Goal: Task Accomplishment & Management: Use online tool/utility

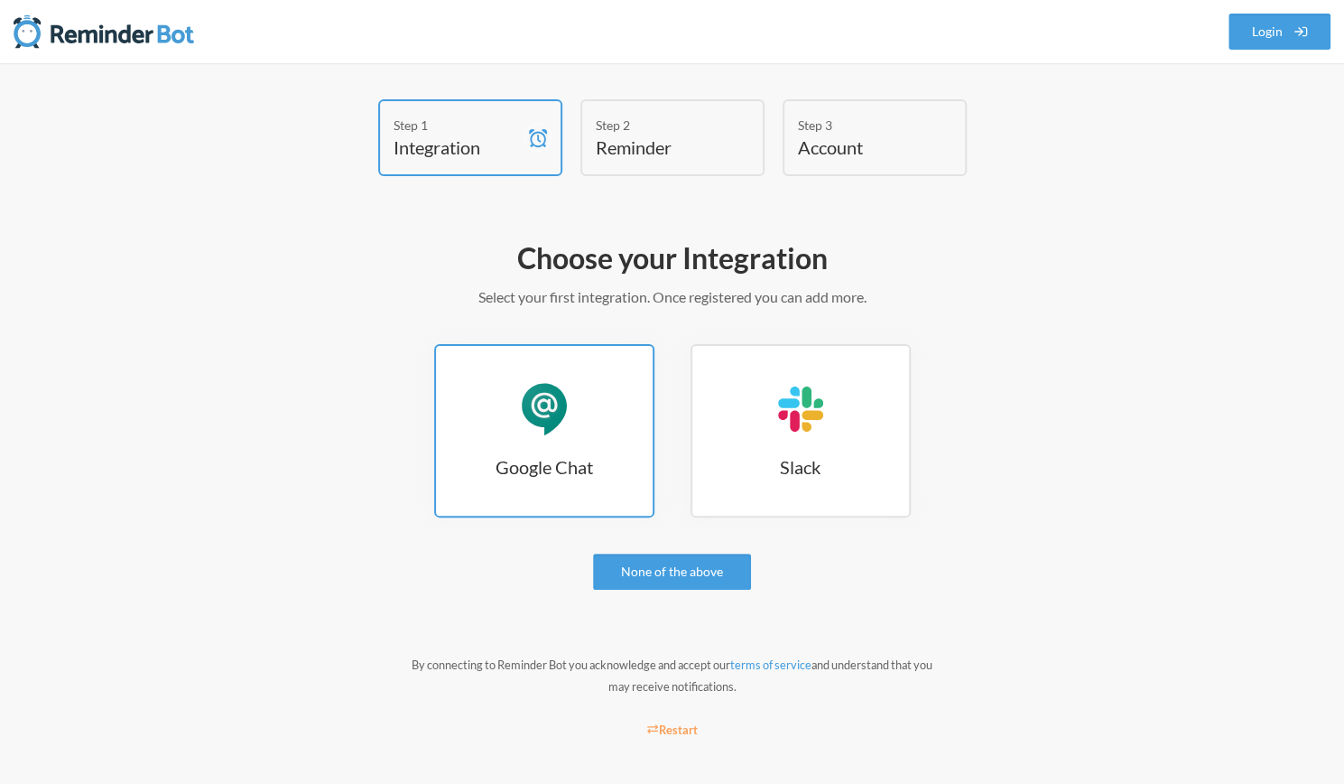
click at [600, 399] on link "Google Chat Google Chat" at bounding box center [544, 430] width 220 height 173
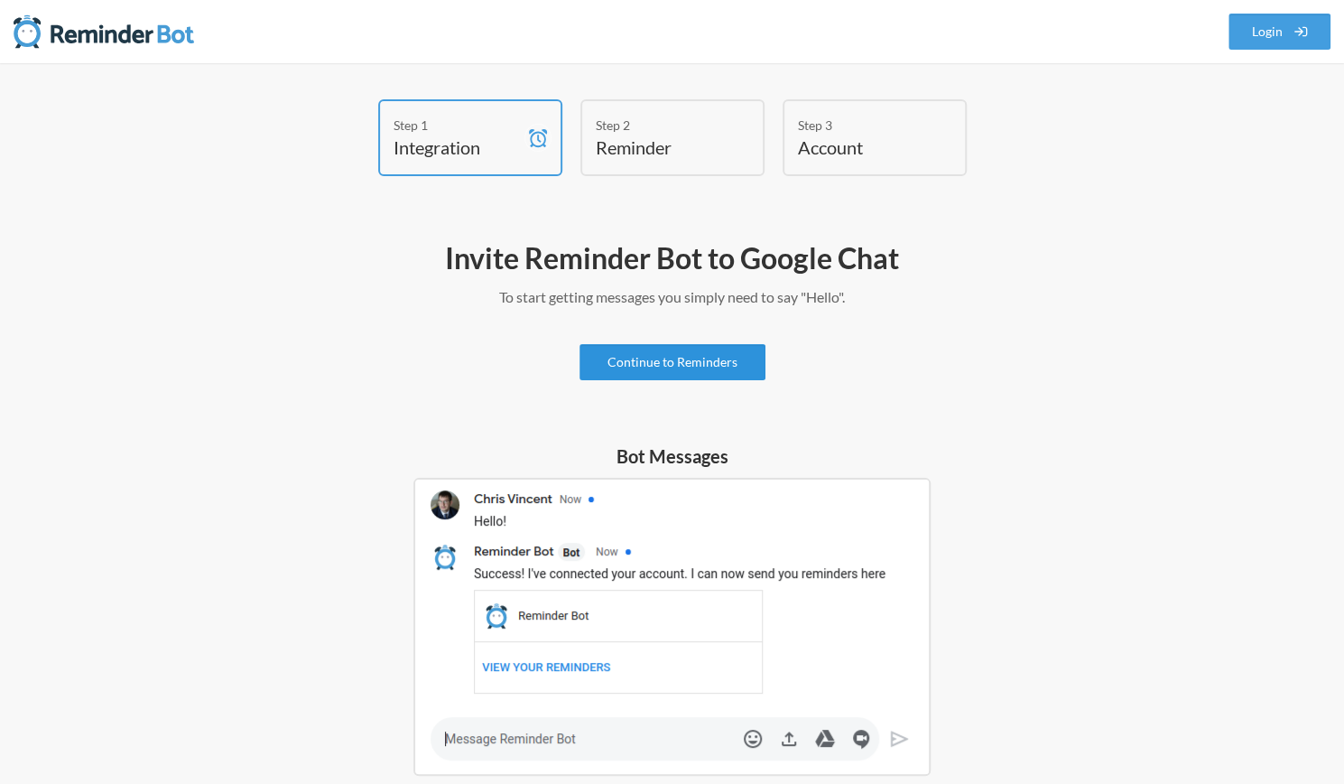
click at [706, 355] on link "Continue to Reminders" at bounding box center [673, 362] width 186 height 36
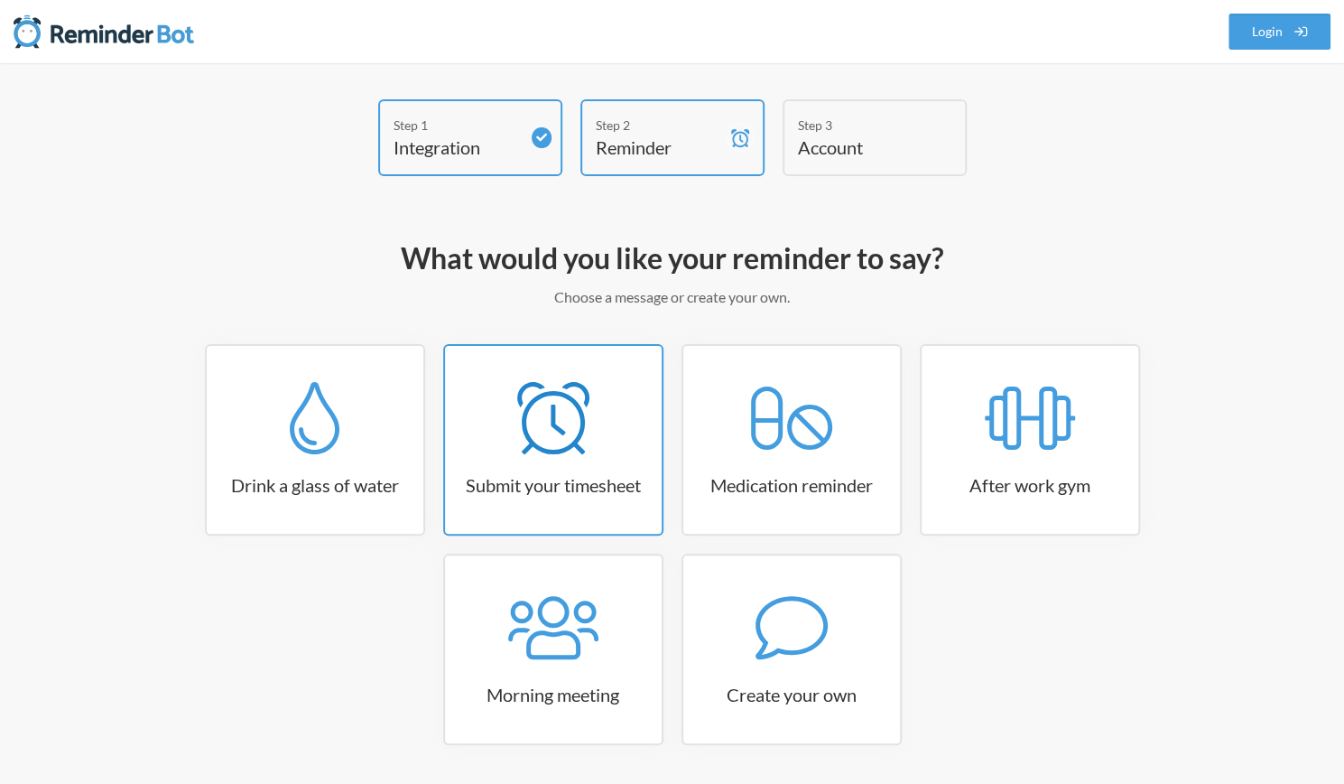
drag, startPoint x: 706, startPoint y: 355, endPoint x: 645, endPoint y: 489, distance: 147.9
click at [645, 489] on div "Drink a glass of water Submit your timesheet Medication reminder After work gym…" at bounding box center [672, 553] width 1047 height 419
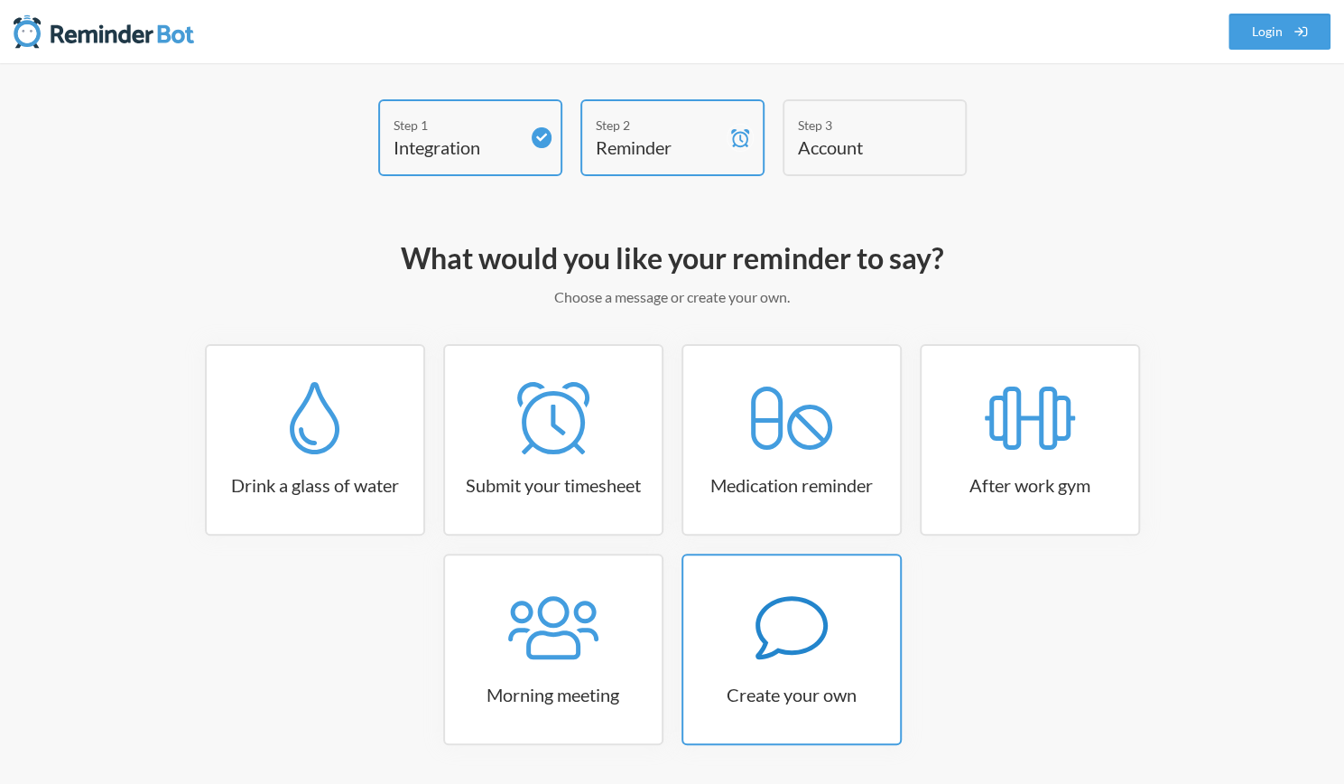
click at [749, 617] on div at bounding box center [791, 627] width 217 height 72
select select "09:30:00"
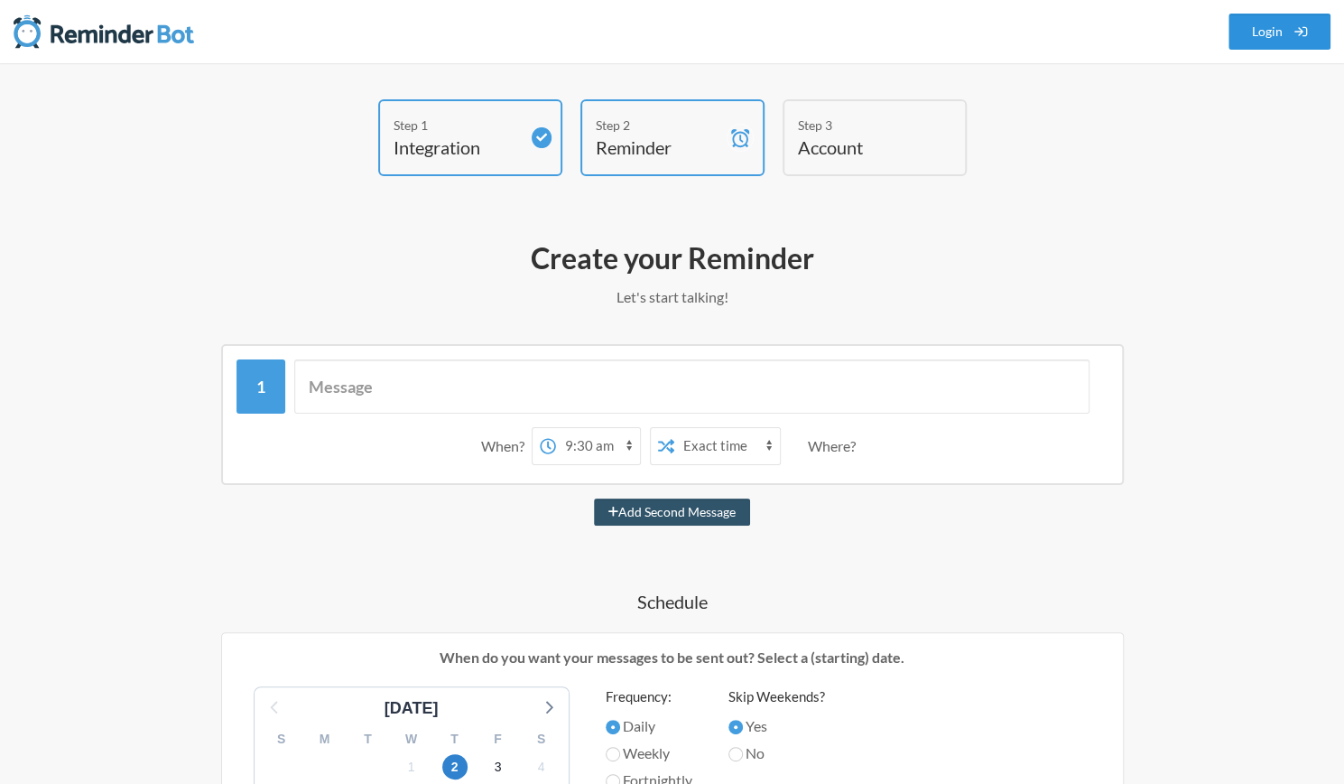
click at [1280, 37] on link "Login" at bounding box center [1280, 32] width 103 height 36
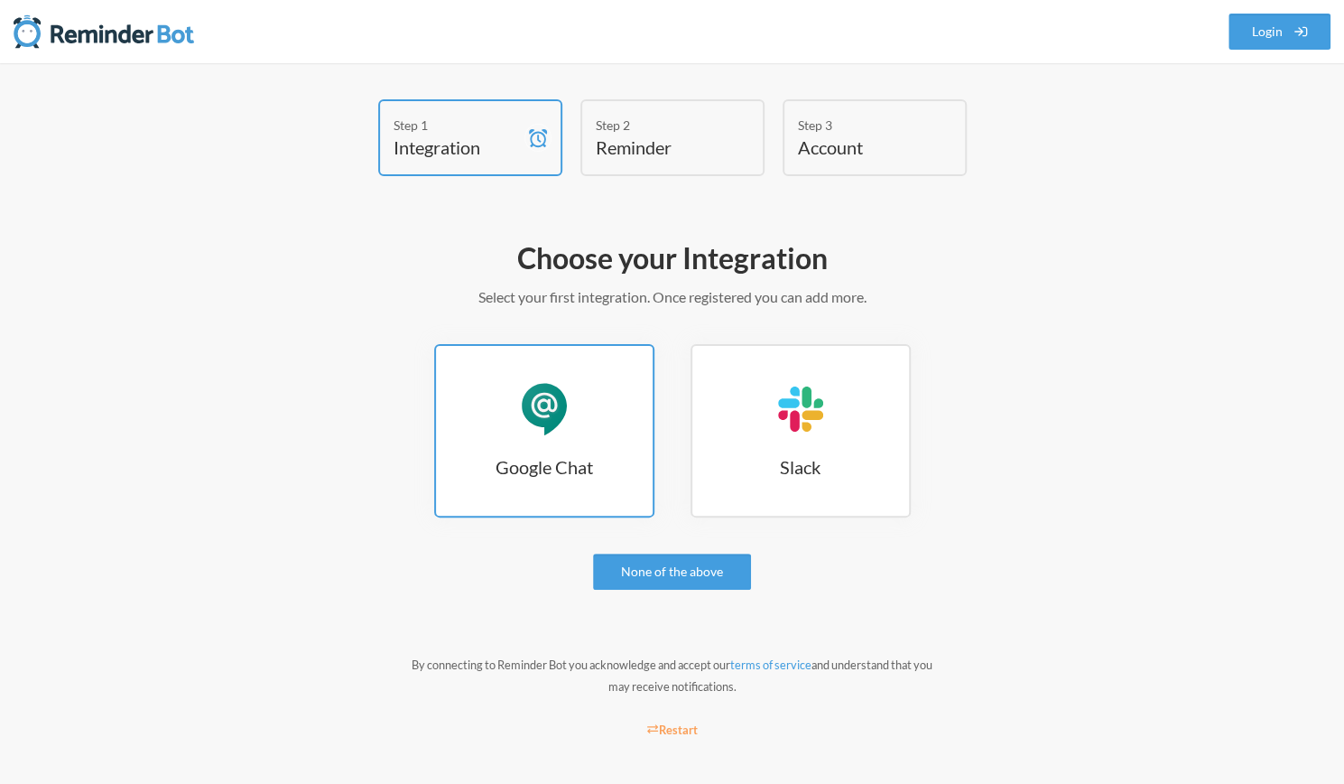
click at [614, 415] on link "Google Chat Google Chat" at bounding box center [544, 430] width 220 height 173
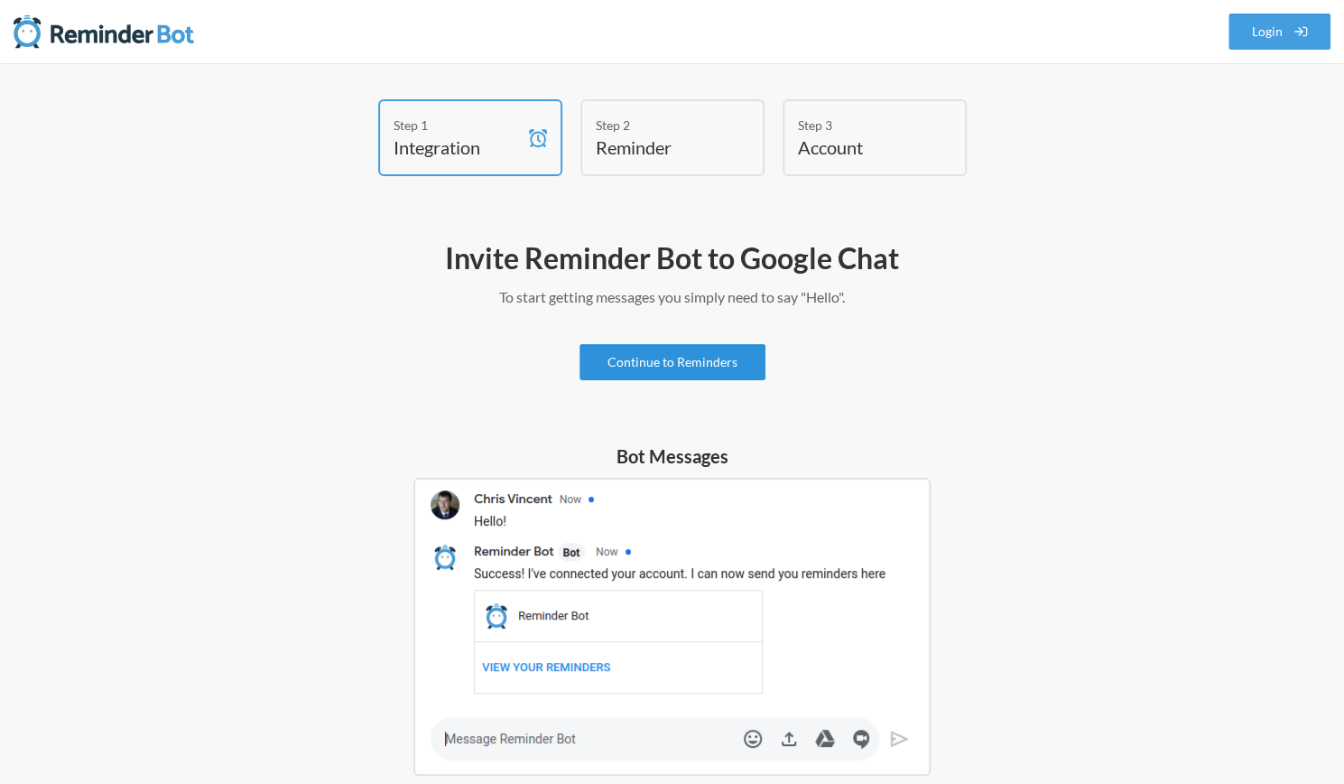
click at [670, 344] on link "Continue to Reminders" at bounding box center [673, 362] width 186 height 36
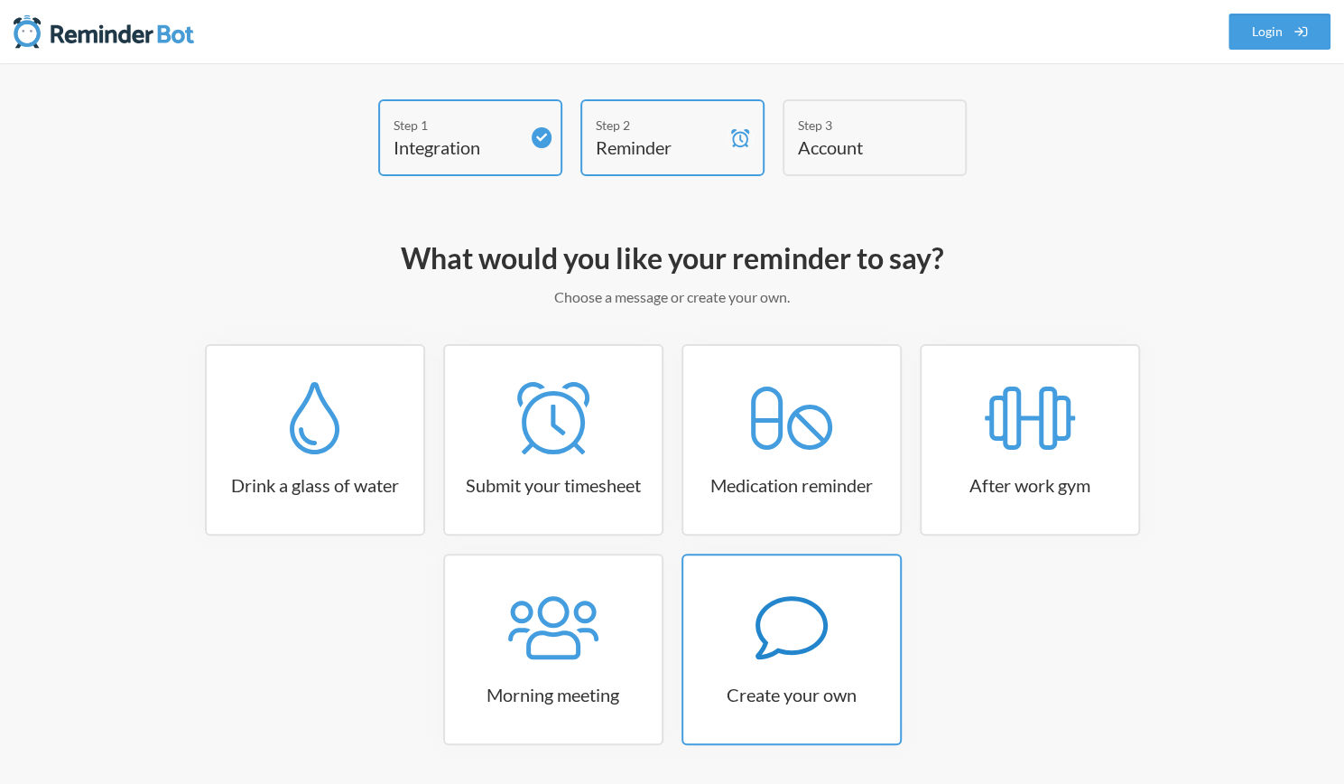
click at [802, 604] on icon at bounding box center [792, 627] width 72 height 72
select select "11:30:00"
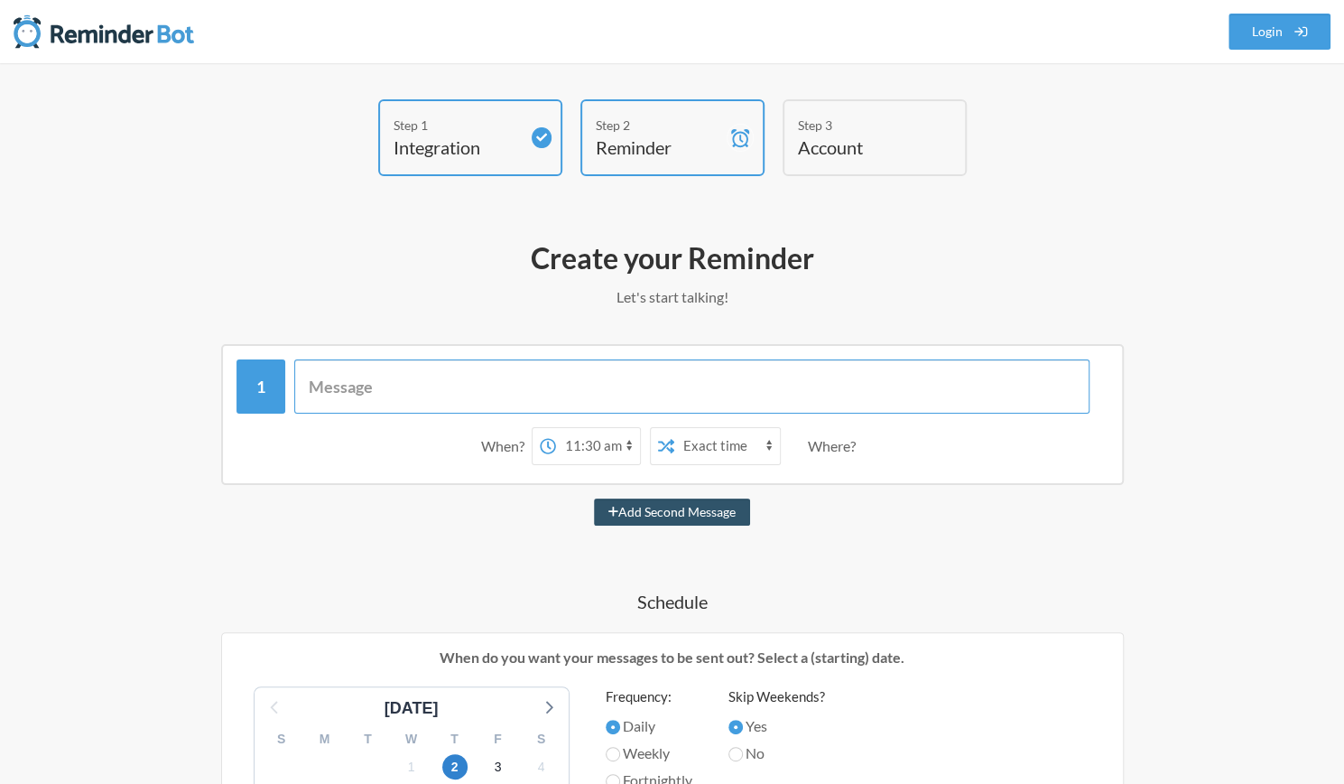
click at [679, 376] on input "text" at bounding box center [691, 386] width 795 height 54
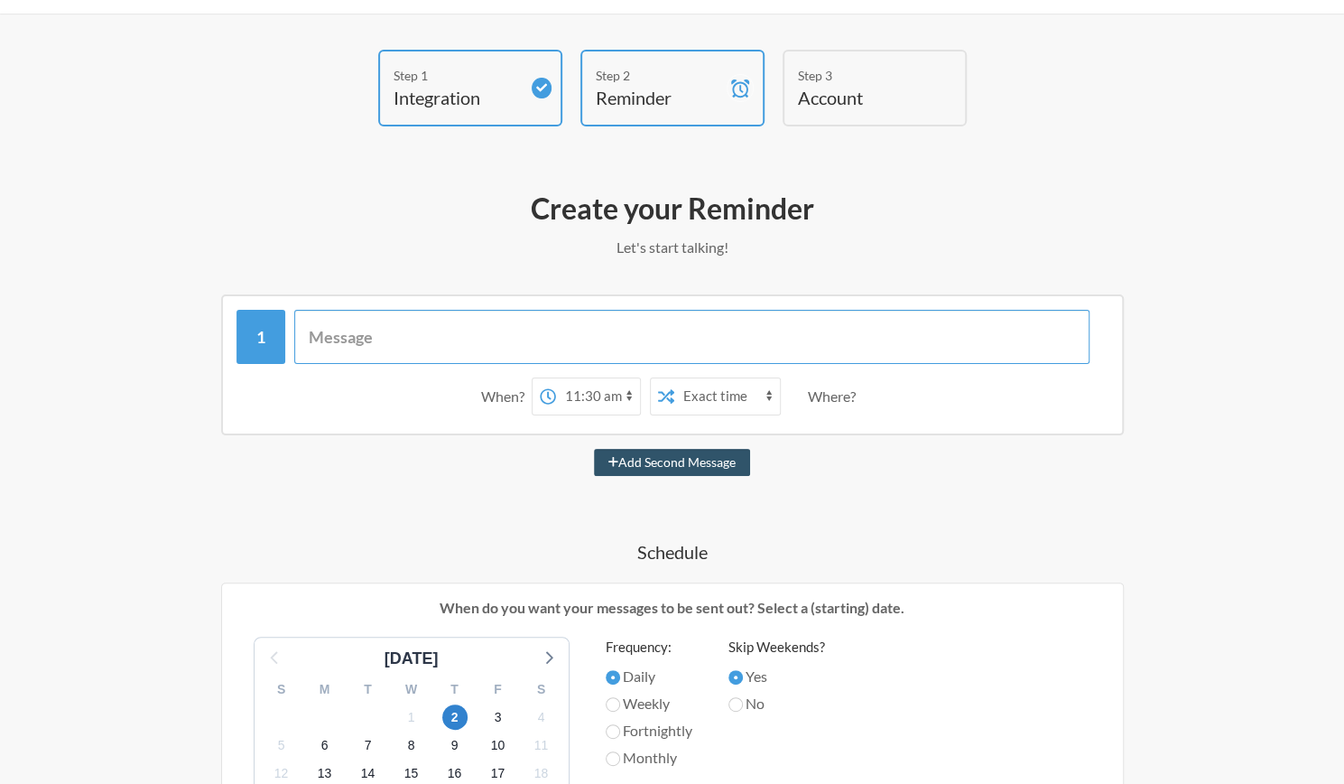
scroll to position [49, 0]
type input "President Check IN"
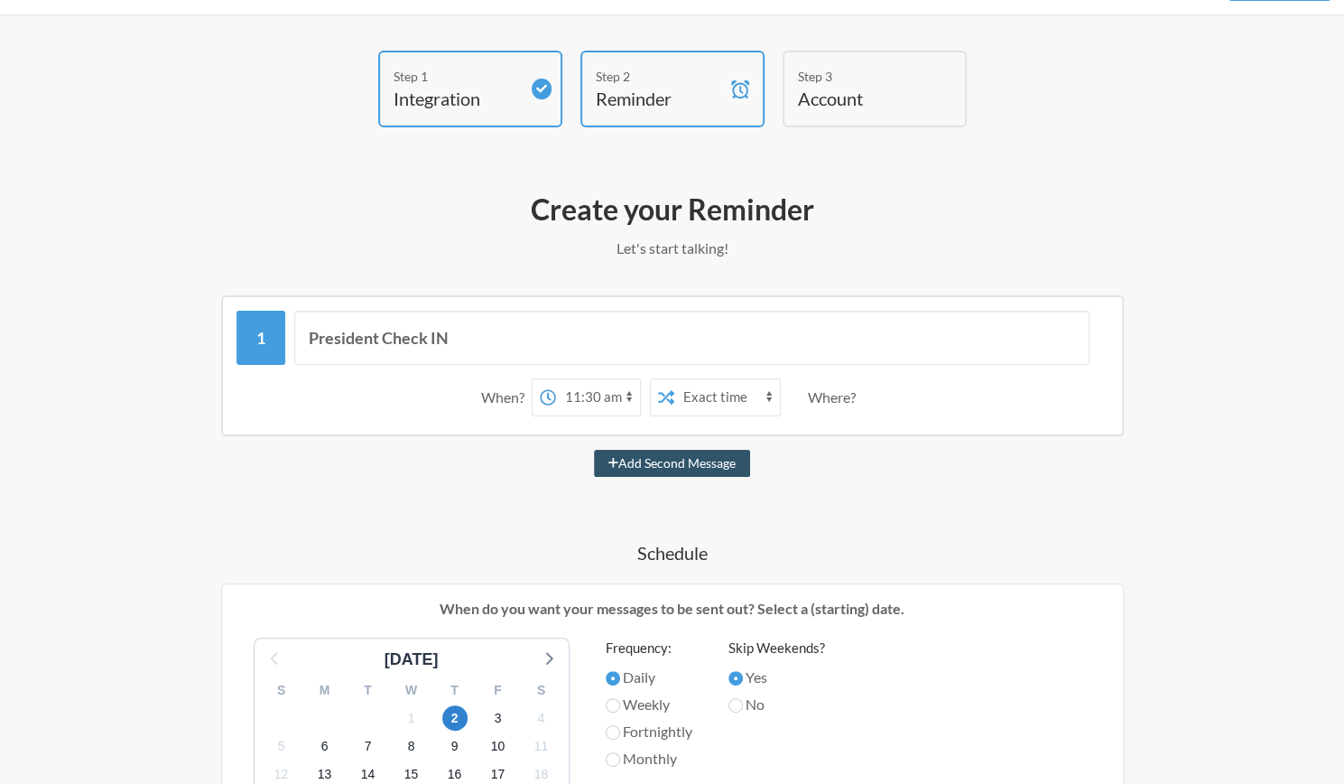
click at [593, 402] on select "12:00 am 12:15 am 12:30 am 12:45 am 1:00 am 1:15 am 1:30 am 1:45 am 2:00 am 2:1…" at bounding box center [598, 397] width 84 height 36
select select "16:00:00"
click at [556, 379] on select "12:00 am 12:15 am 12:30 am 12:45 am 1:00 am 1:15 am 1:30 am 1:45 am 2:00 am 2:1…" at bounding box center [598, 397] width 84 height 36
click at [708, 398] on select "Exact time Random time" at bounding box center [727, 397] width 106 height 36
click at [772, 330] on input "President Check IN" at bounding box center [691, 338] width 795 height 54
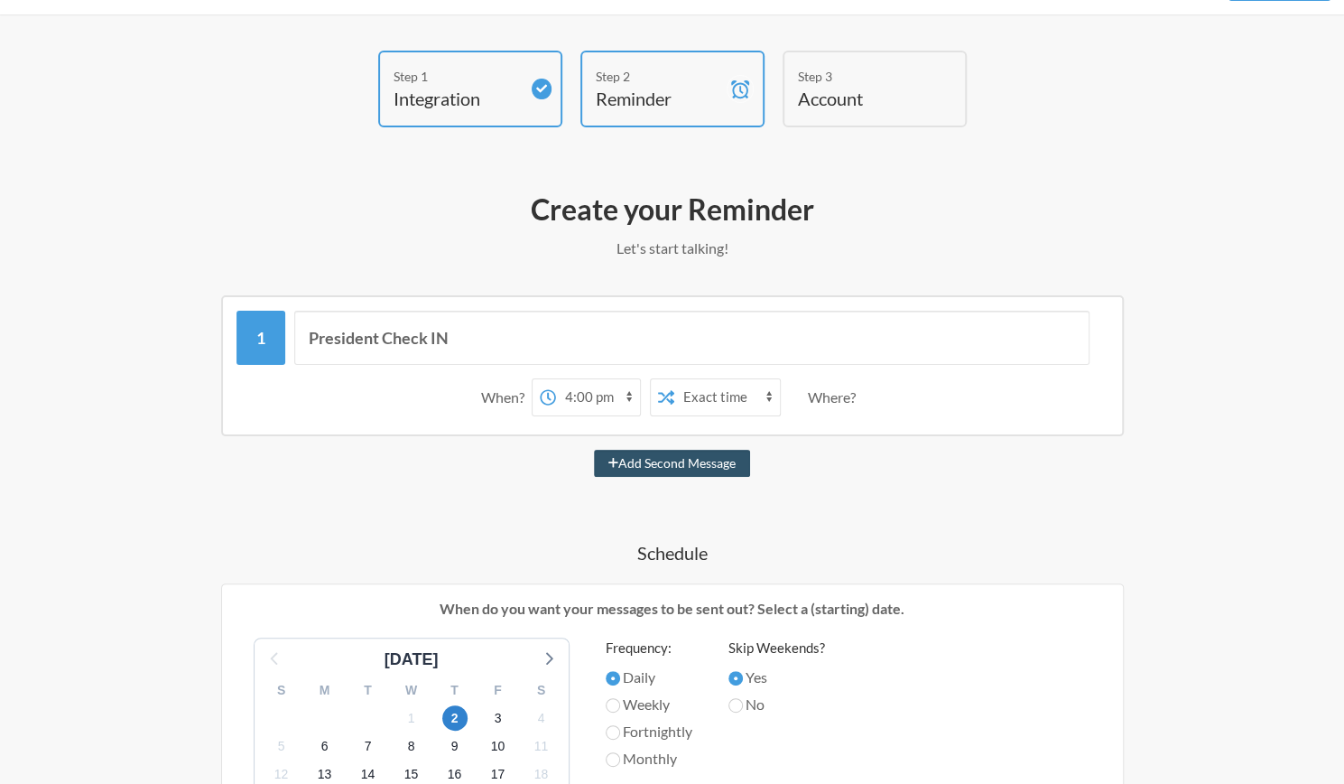
click at [827, 403] on div "Where?" at bounding box center [835, 397] width 55 height 38
click at [700, 468] on button "Add Second Message" at bounding box center [672, 463] width 156 height 27
select select "17:00:00"
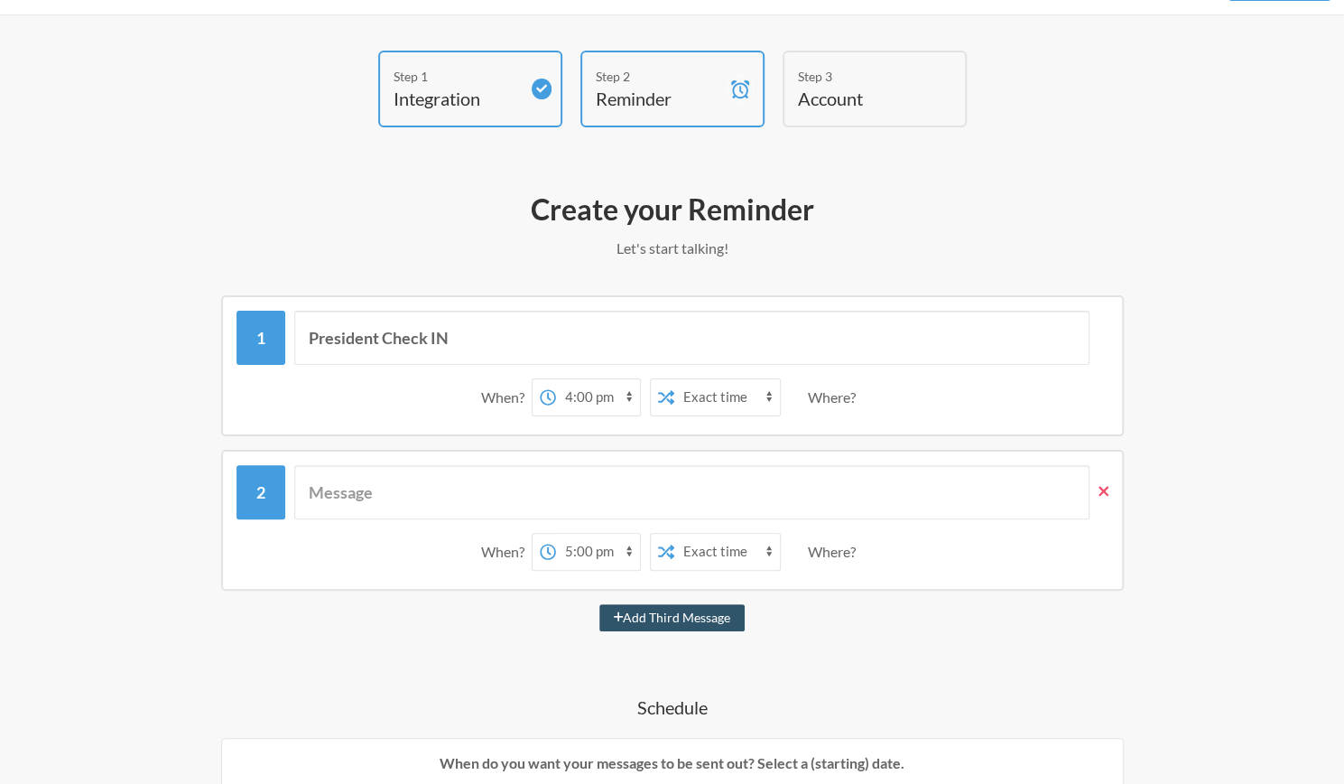
click at [1099, 494] on icon at bounding box center [1104, 491] width 10 height 10
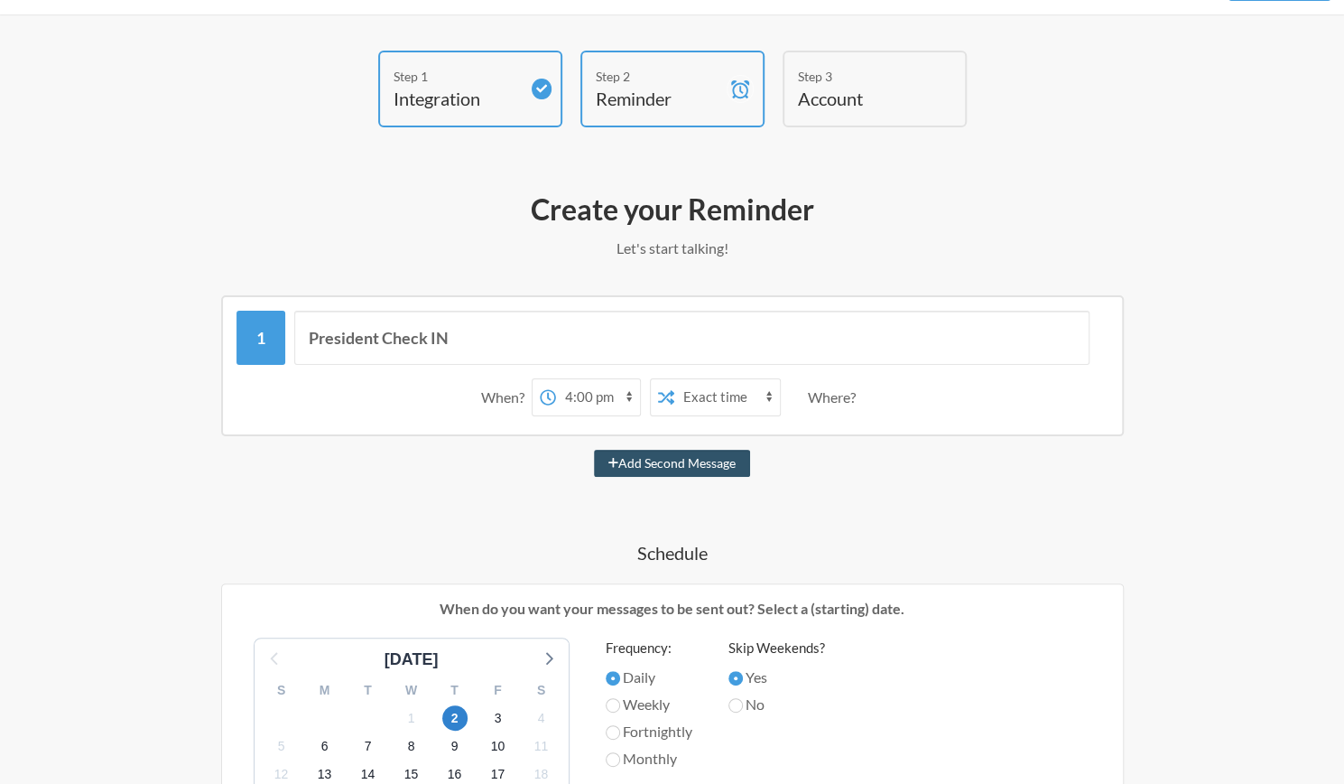
click at [852, 404] on div "Where?" at bounding box center [835, 397] width 55 height 38
click at [866, 306] on div "President Check IN When? 12:00 am 12:15 am 12:30 am 12:45 am 1:00 am 1:15 am 1:…" at bounding box center [672, 365] width 903 height 141
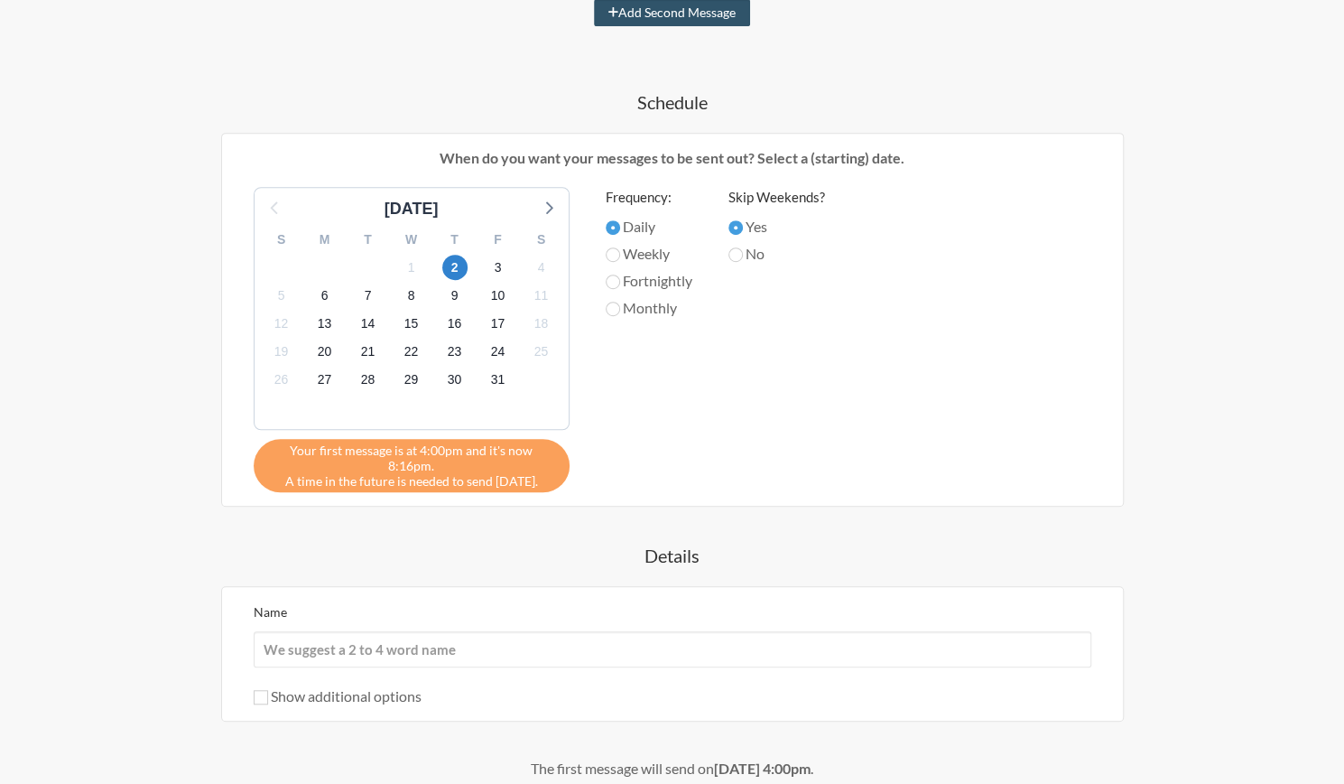
scroll to position [652, 0]
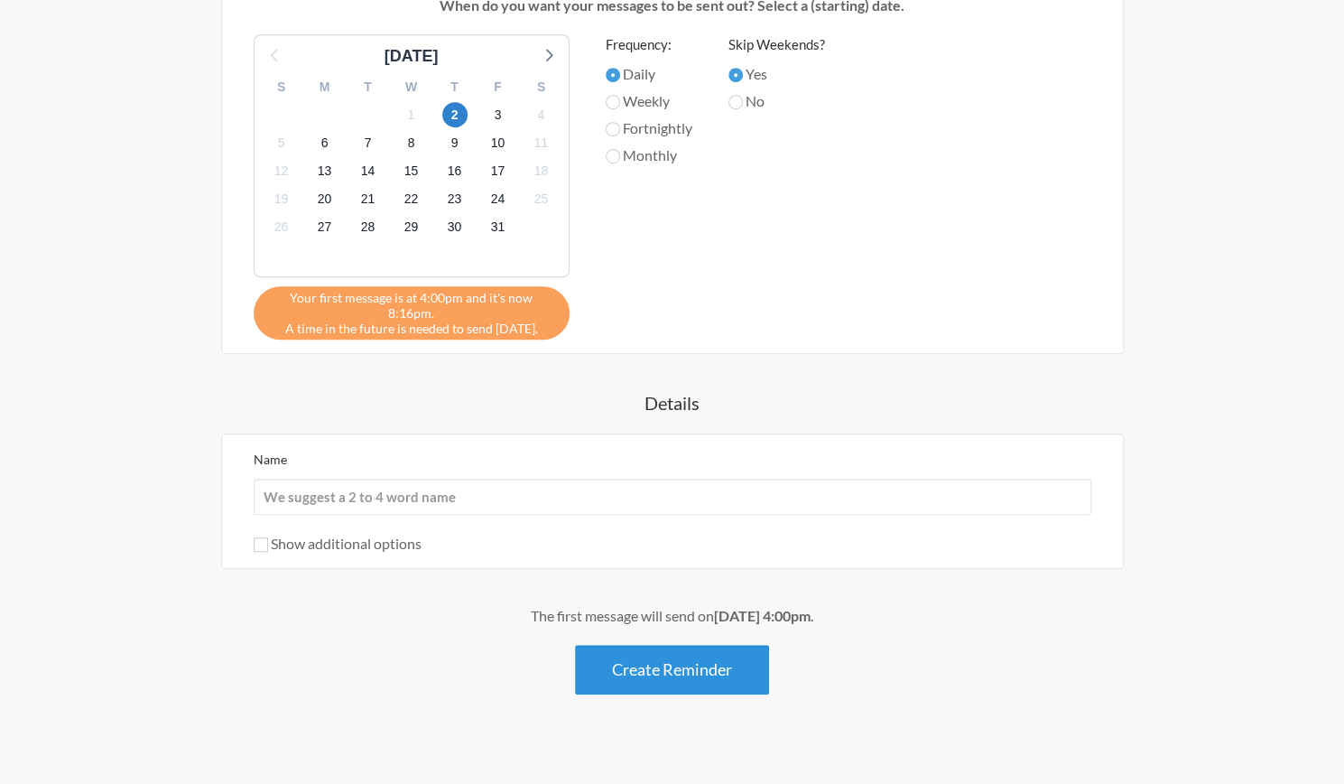
click at [718, 646] on button "Create Reminder" at bounding box center [672, 670] width 194 height 50
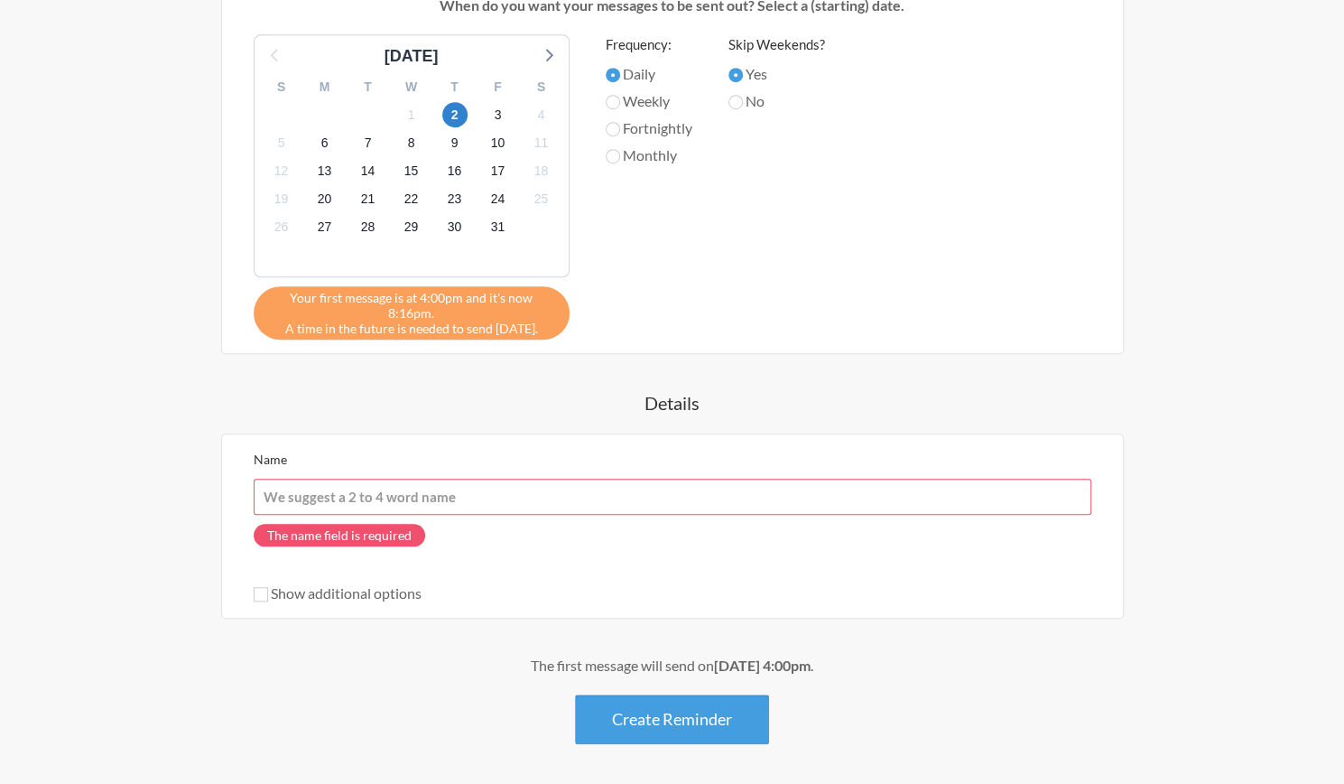
click at [701, 478] on input "Name" at bounding box center [673, 496] width 838 height 36
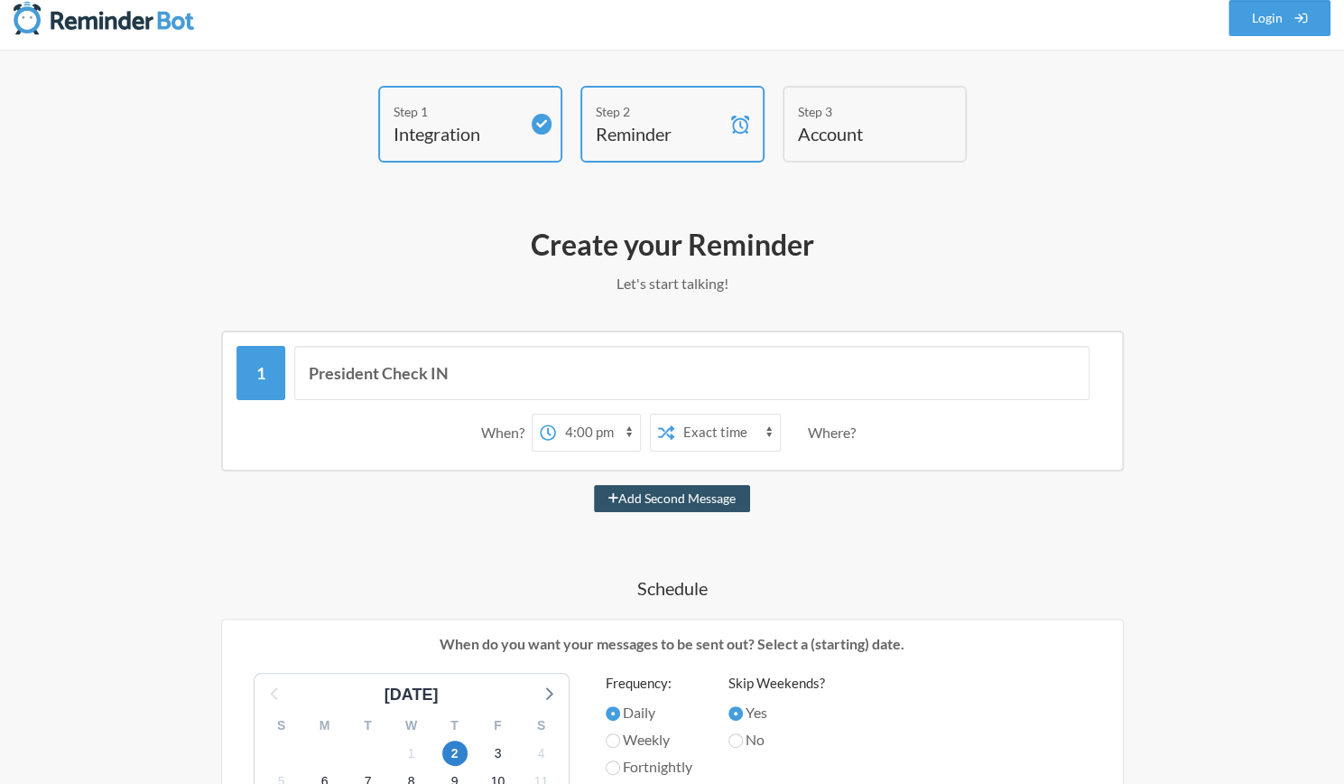
scroll to position [0, 0]
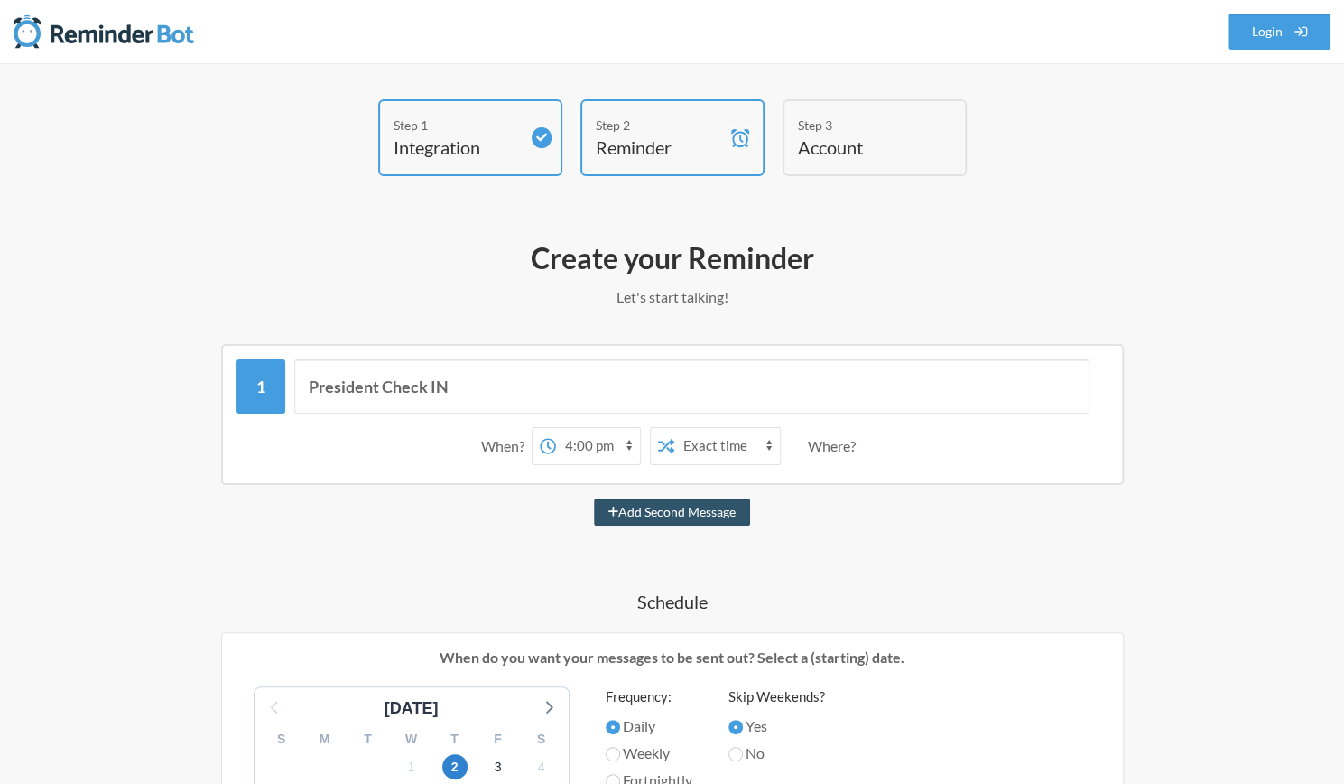
click at [1276, 50] on div "Login" at bounding box center [1280, 31] width 103 height 63
click at [1278, 32] on link "Login" at bounding box center [1280, 32] width 103 height 36
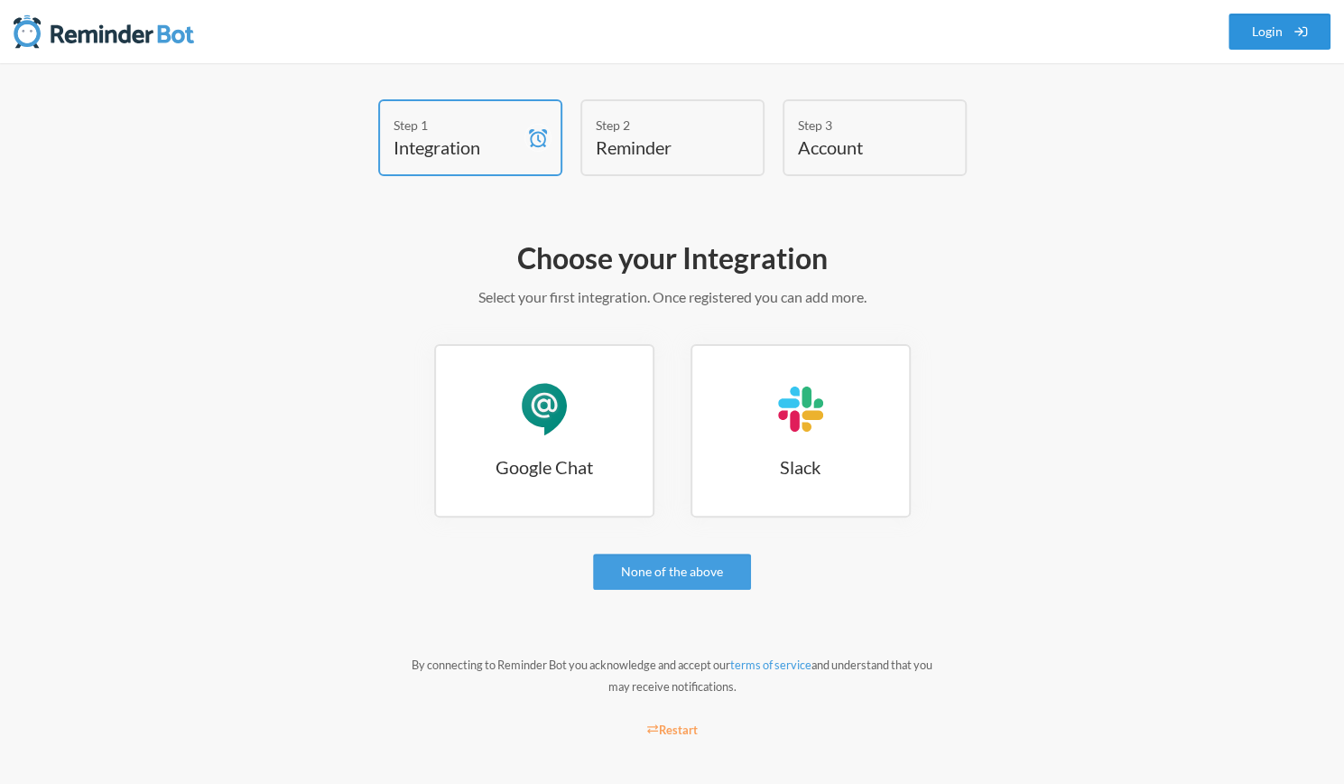
click at [1284, 29] on link "Login" at bounding box center [1280, 32] width 103 height 36
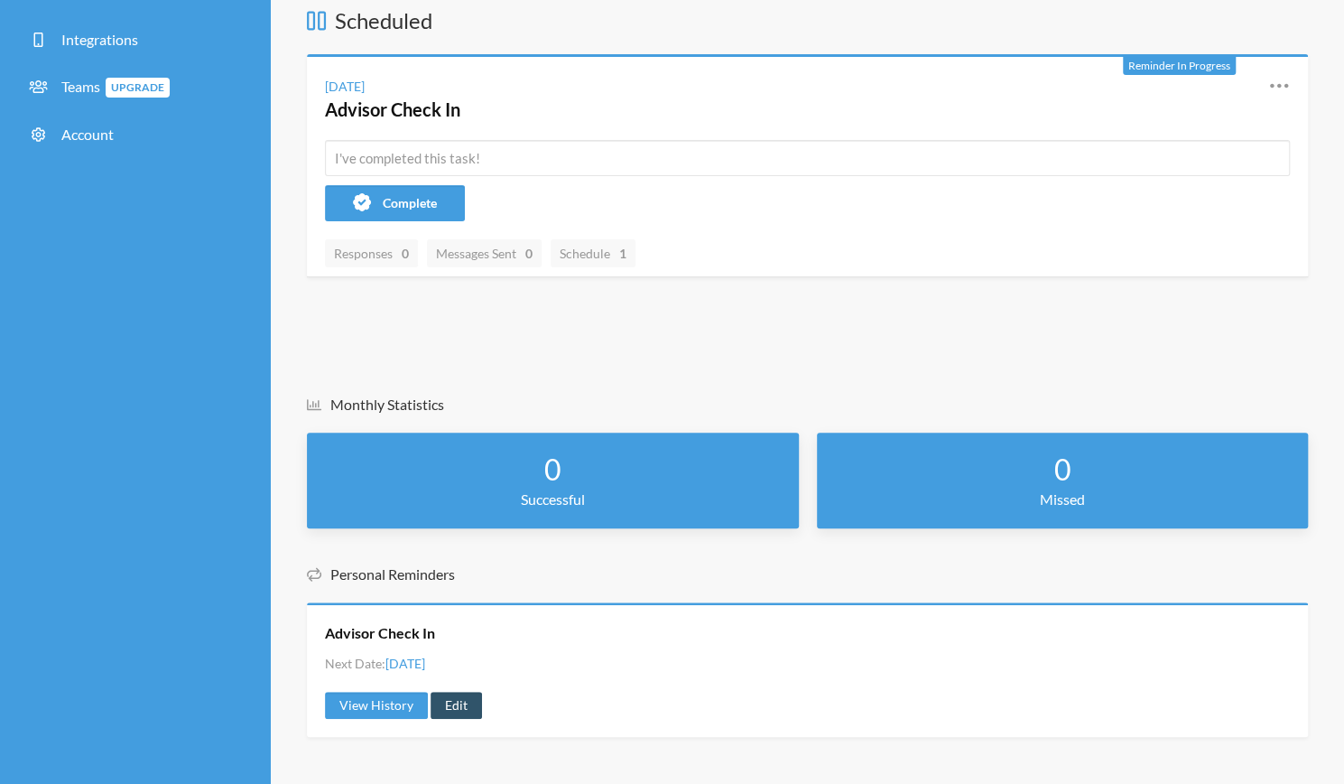
scroll to position [179, 0]
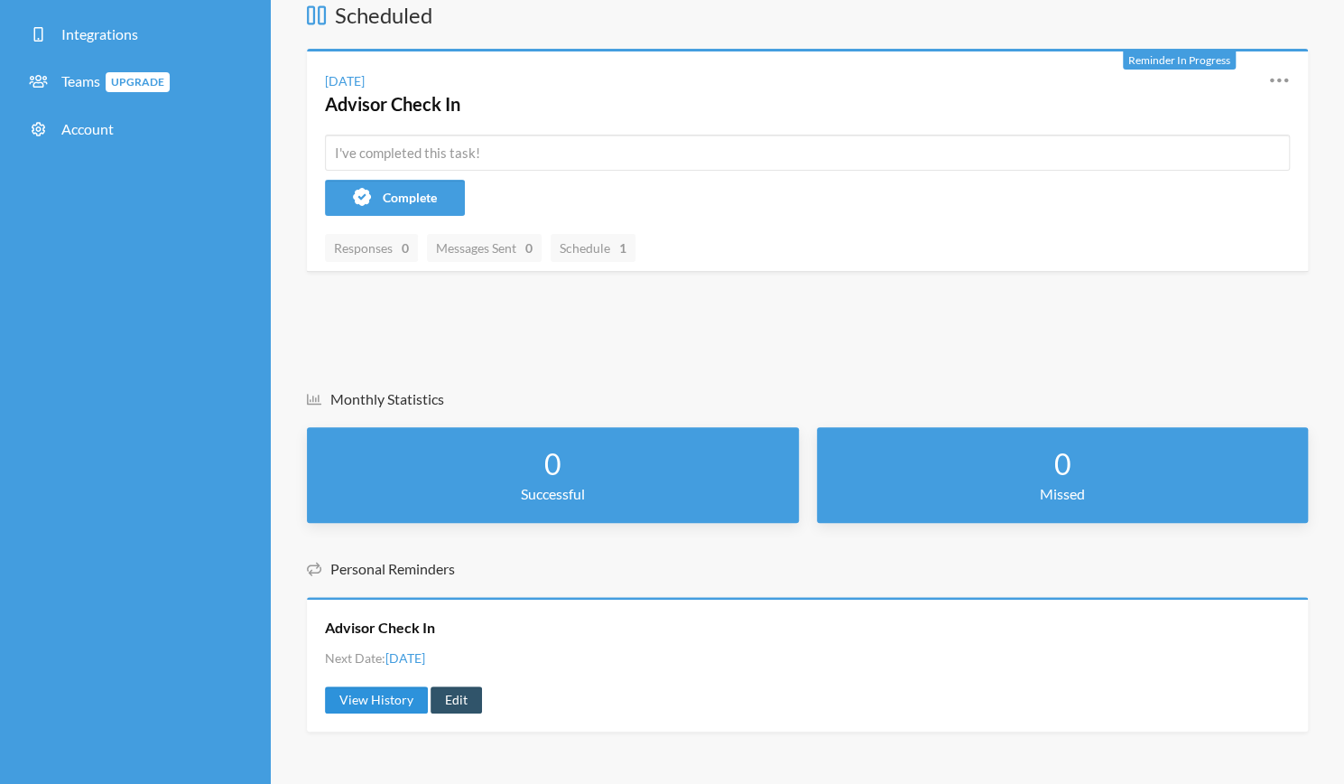
click at [395, 691] on link "View History" at bounding box center [376, 699] width 103 height 27
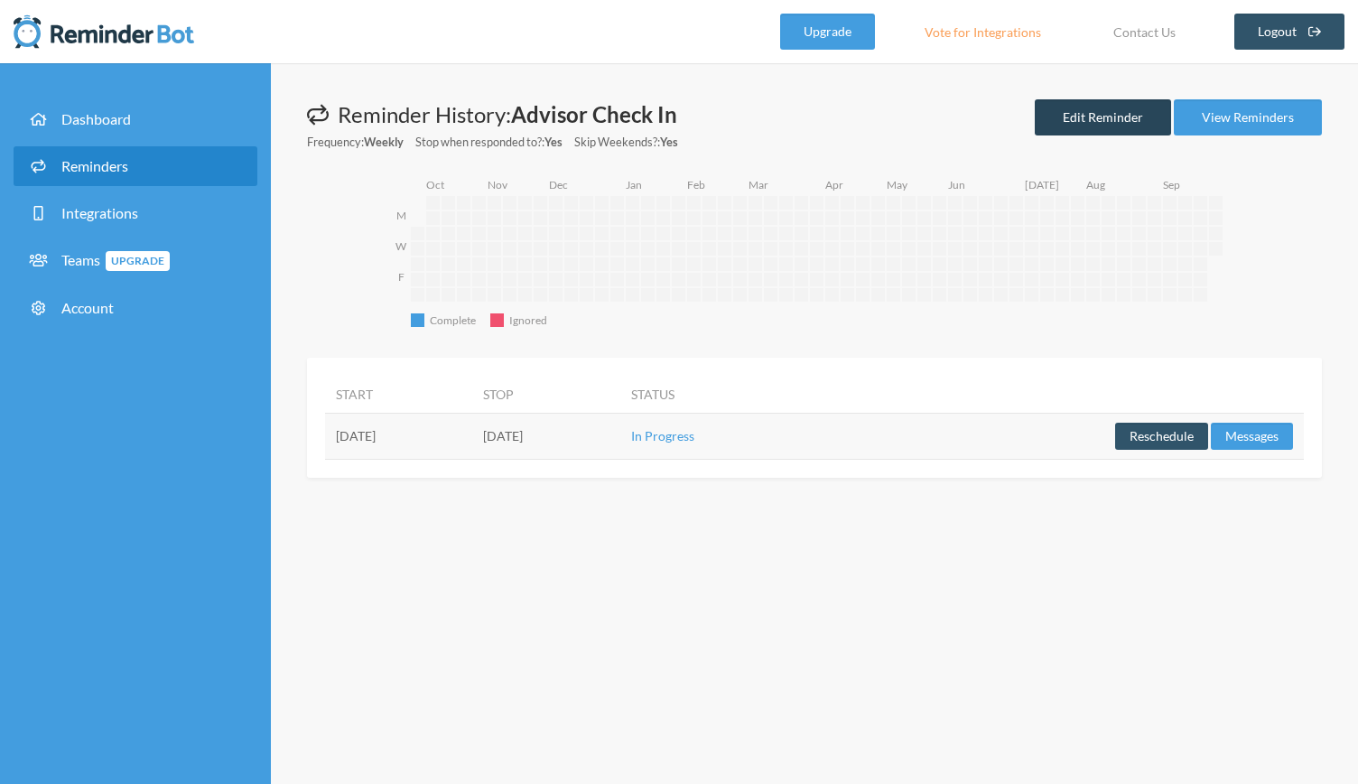
click at [1105, 112] on link "Edit Reminder" at bounding box center [1103, 117] width 136 height 36
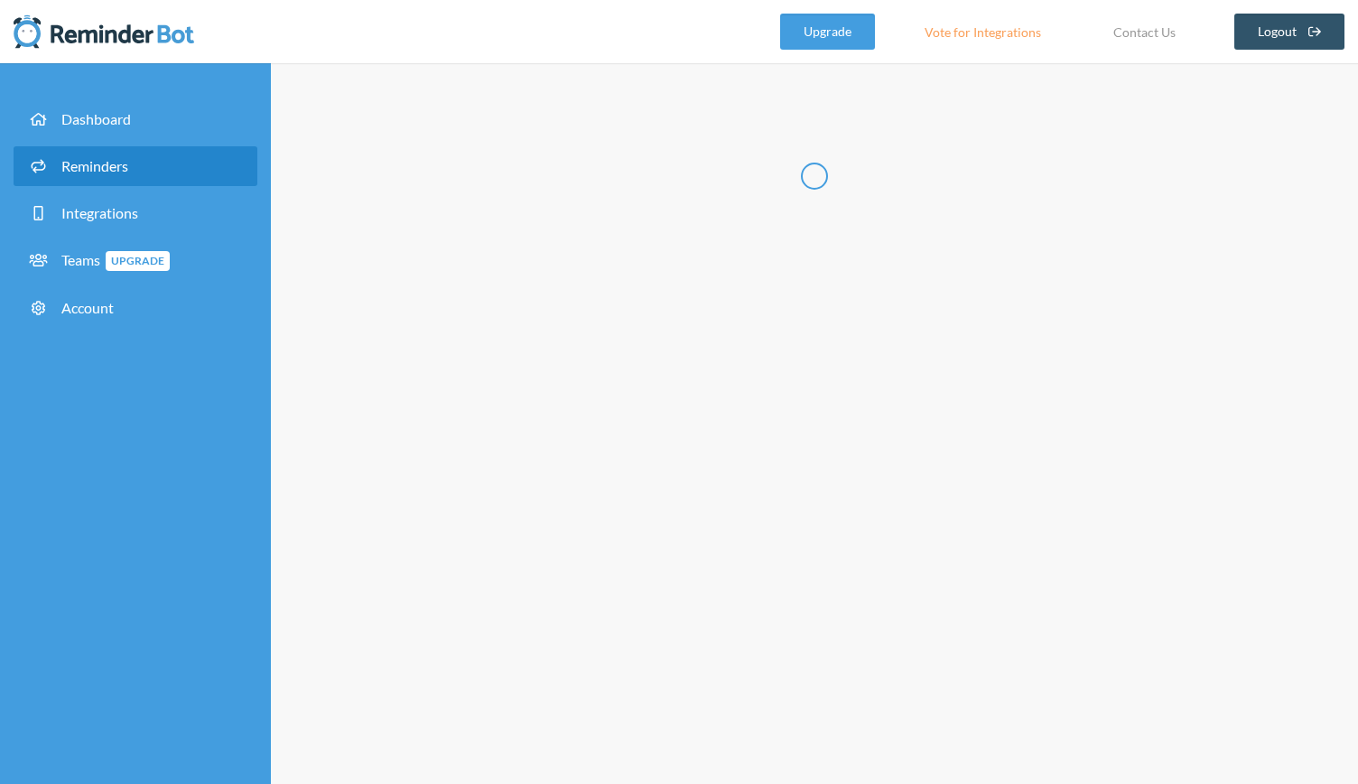
radio input "false"
radio input "true"
type input "Advisor Check In"
checkbox input "true"
select select "17:00:00"
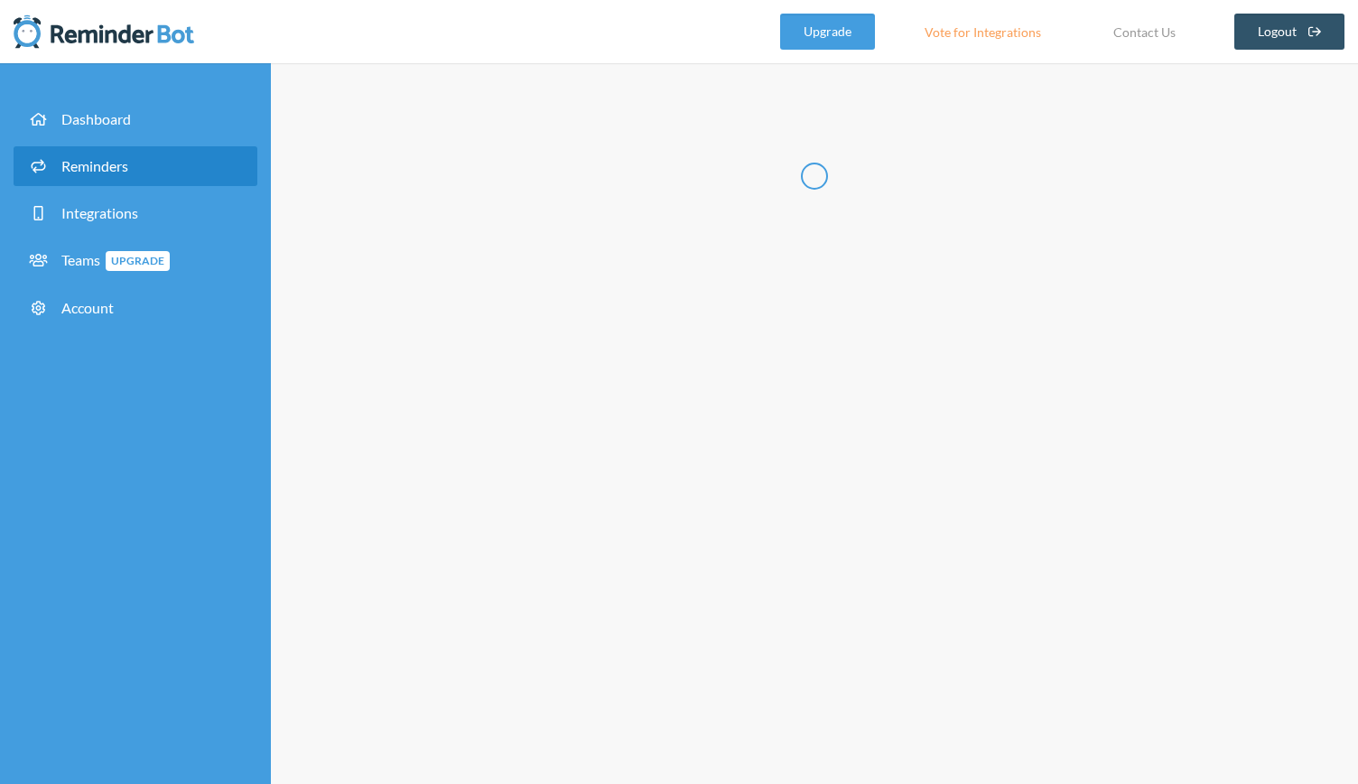
select select "08:30:00"
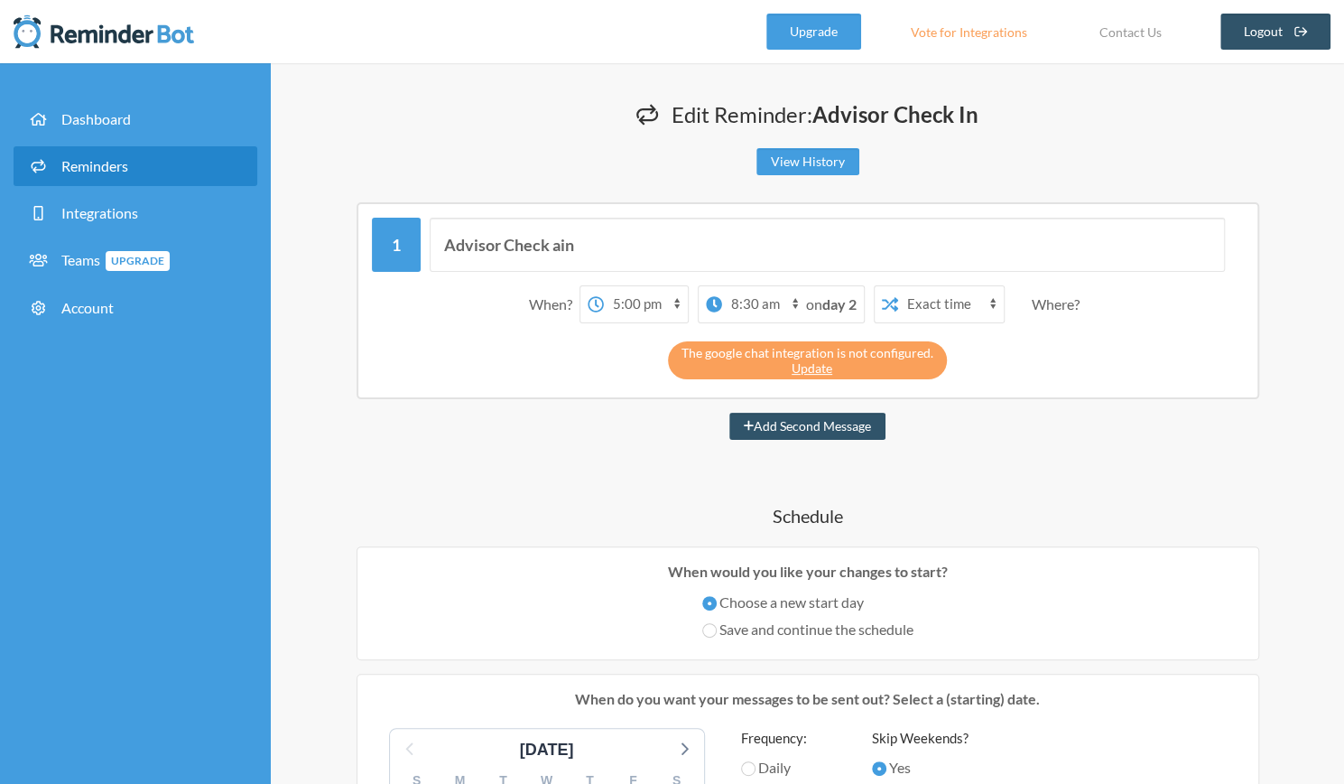
click at [1066, 297] on div "Where?" at bounding box center [1059, 304] width 55 height 38
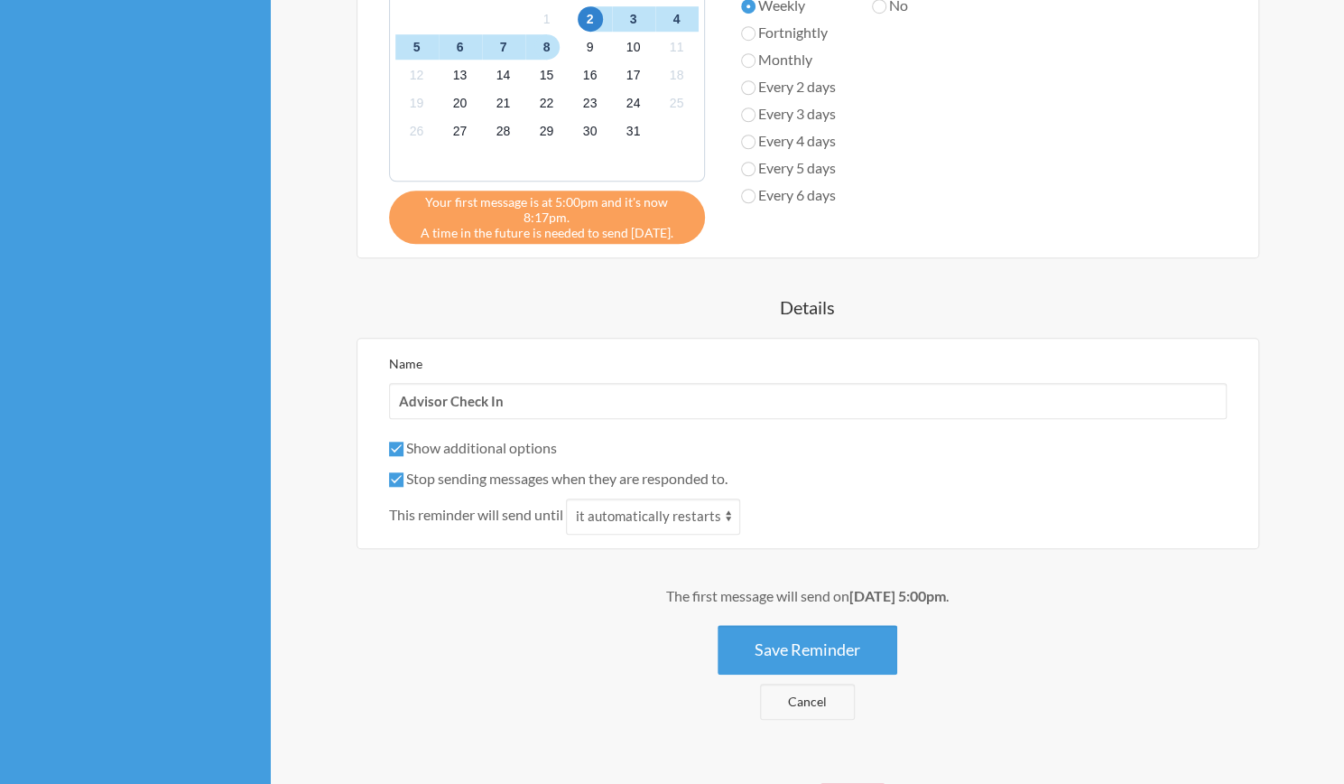
scroll to position [892, 0]
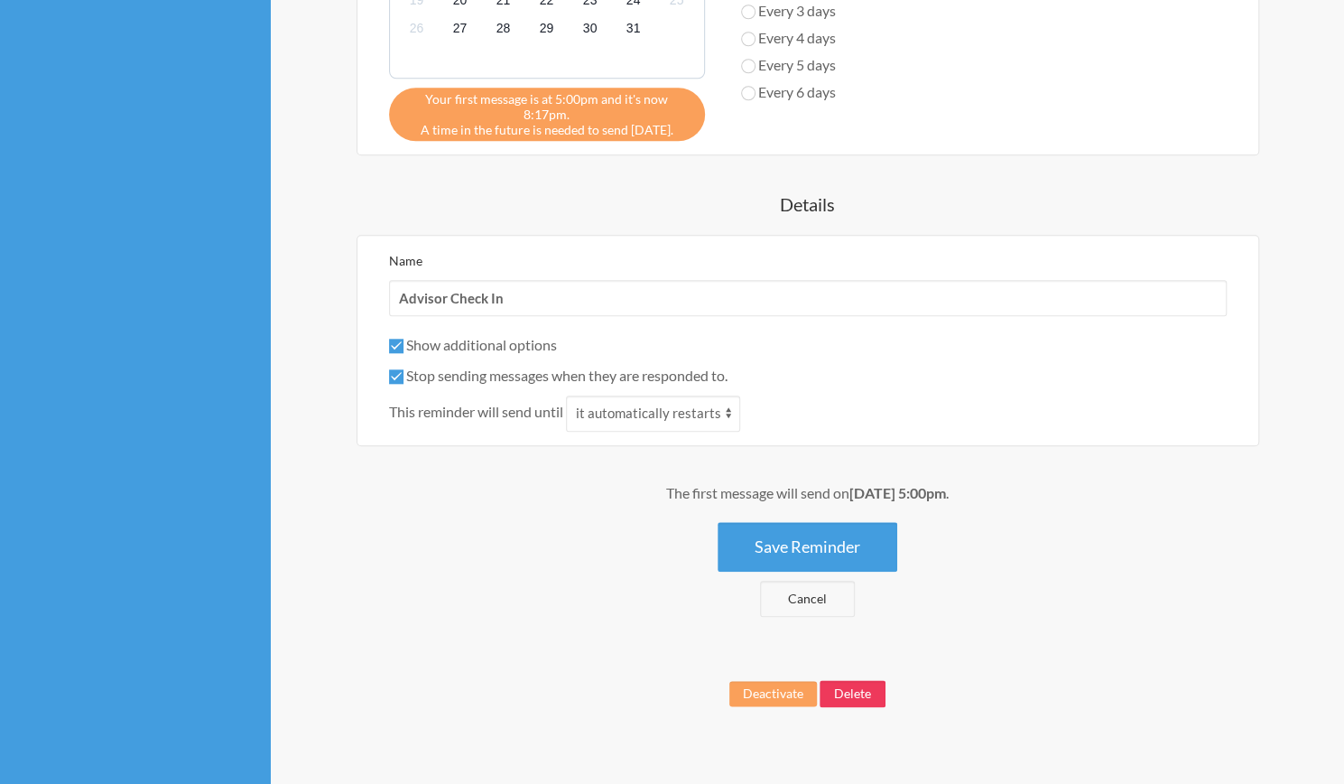
click at [854, 680] on button "Delete" at bounding box center [853, 693] width 66 height 27
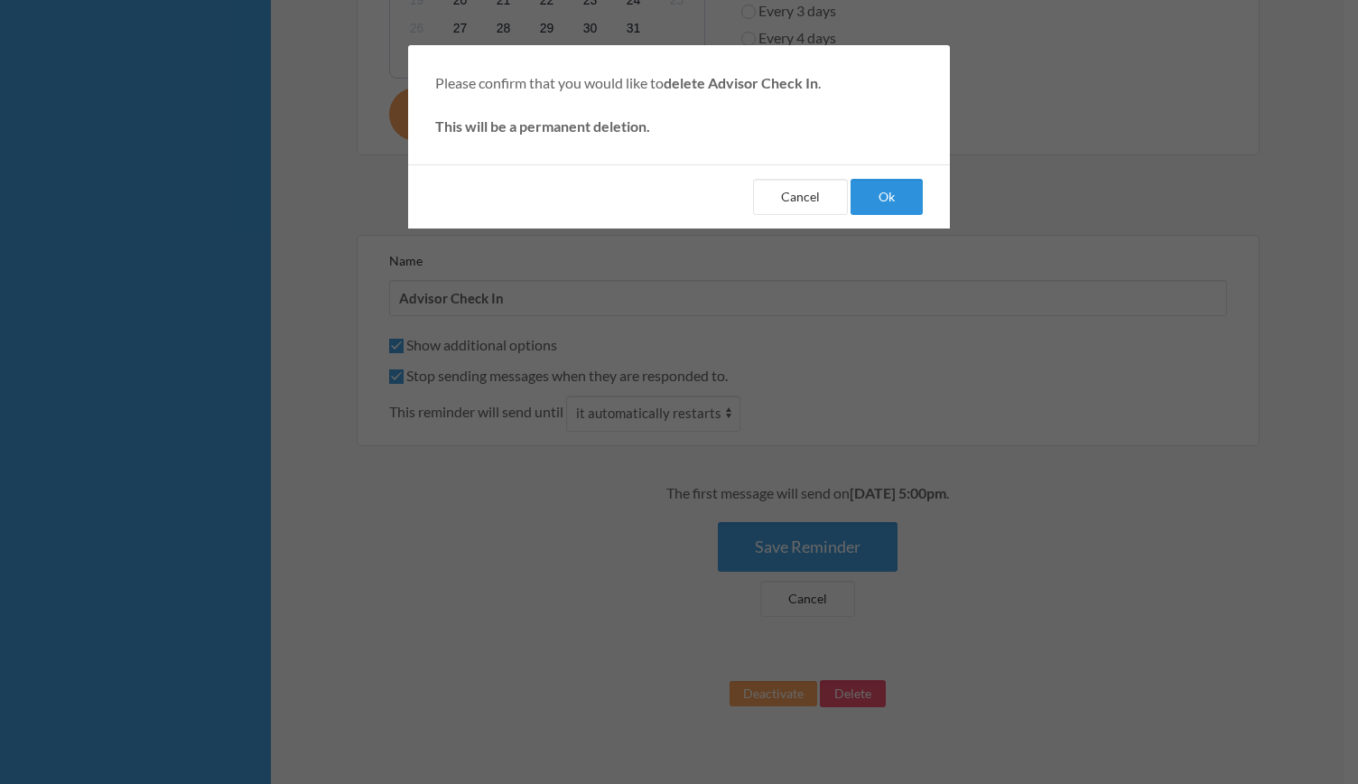
click at [868, 203] on button "Ok" at bounding box center [886, 197] width 72 height 36
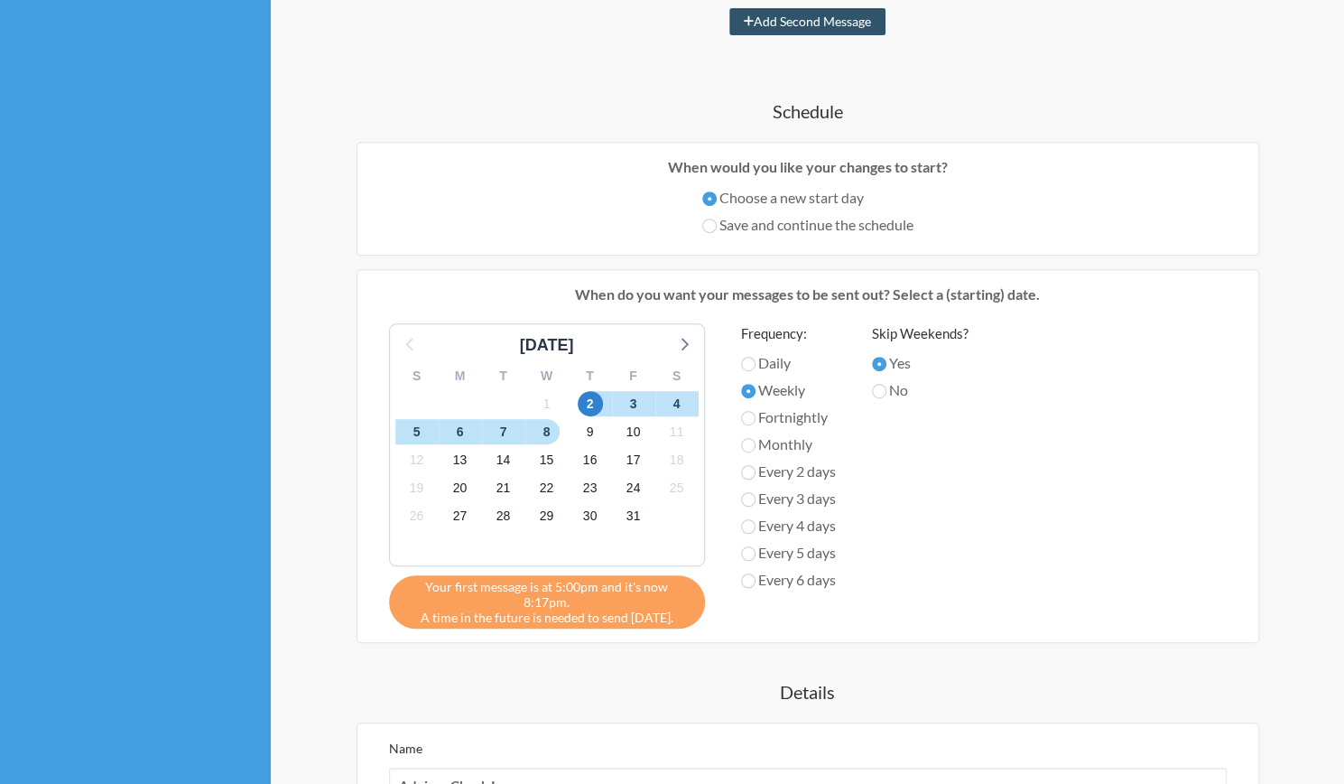
scroll to position [377, 0]
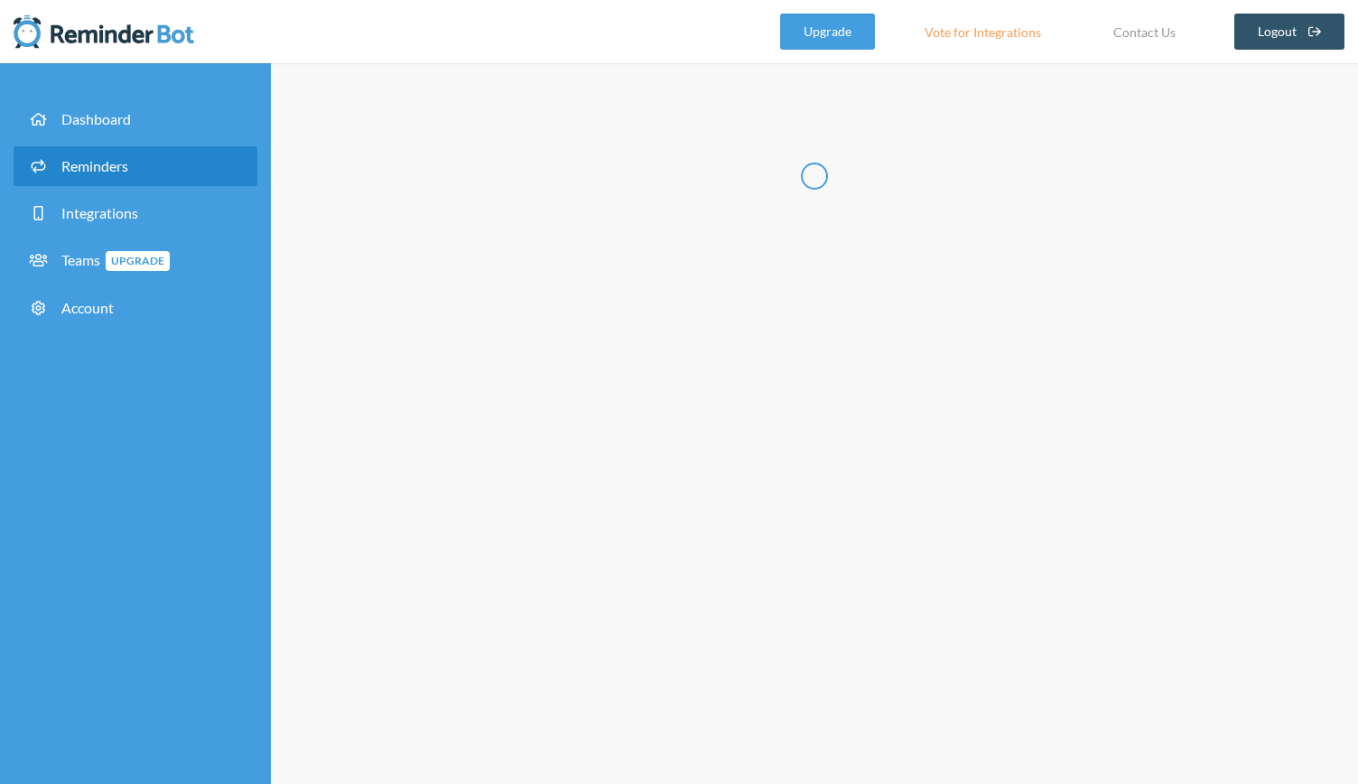
select select "09:30:00"
select select "10:30:00"
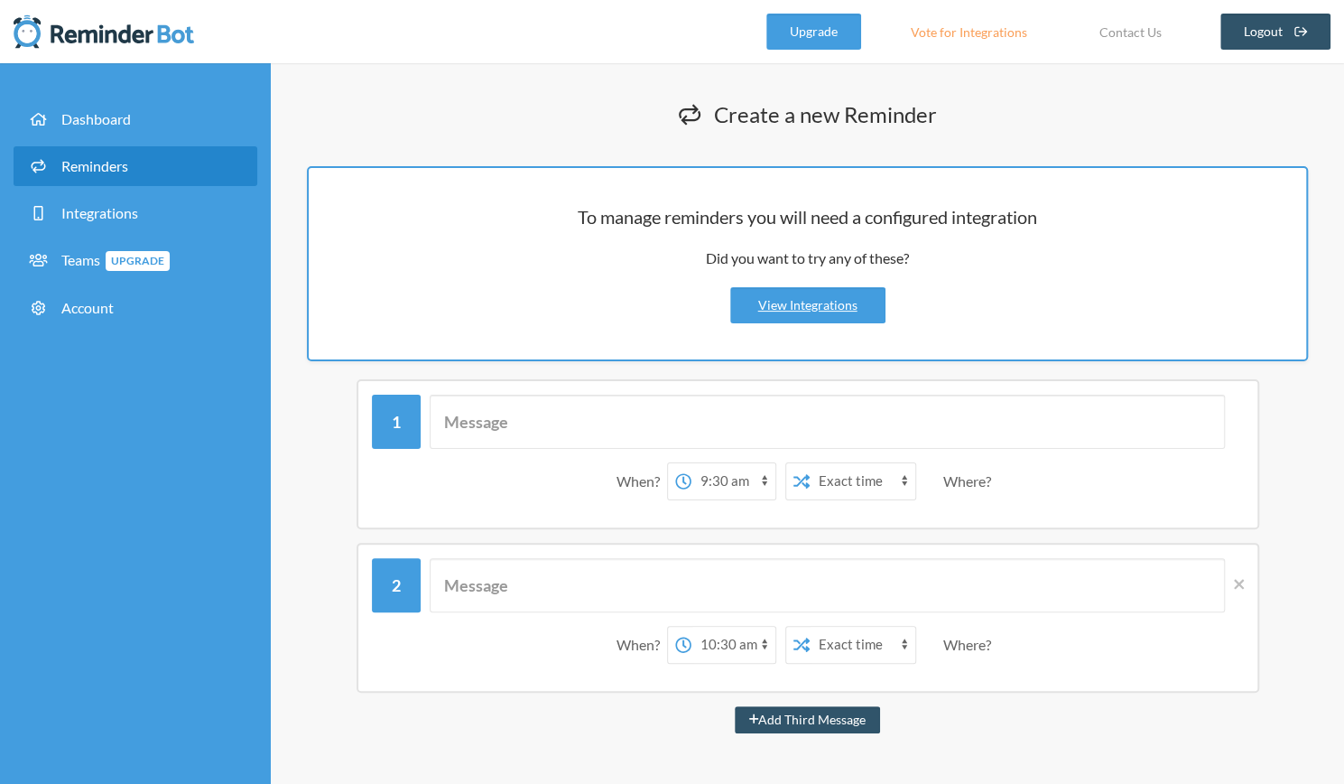
click at [722, 391] on div "When? 12:00 am 12:15 am 12:30 am 12:45 am 1:00 am 1:15 am 1:30 am 1:45 am 2:00 …" at bounding box center [808, 454] width 903 height 150
click at [677, 429] on input "text" at bounding box center [827, 422] width 795 height 54
click at [150, 208] on link "Integrations" at bounding box center [136, 213] width 244 height 40
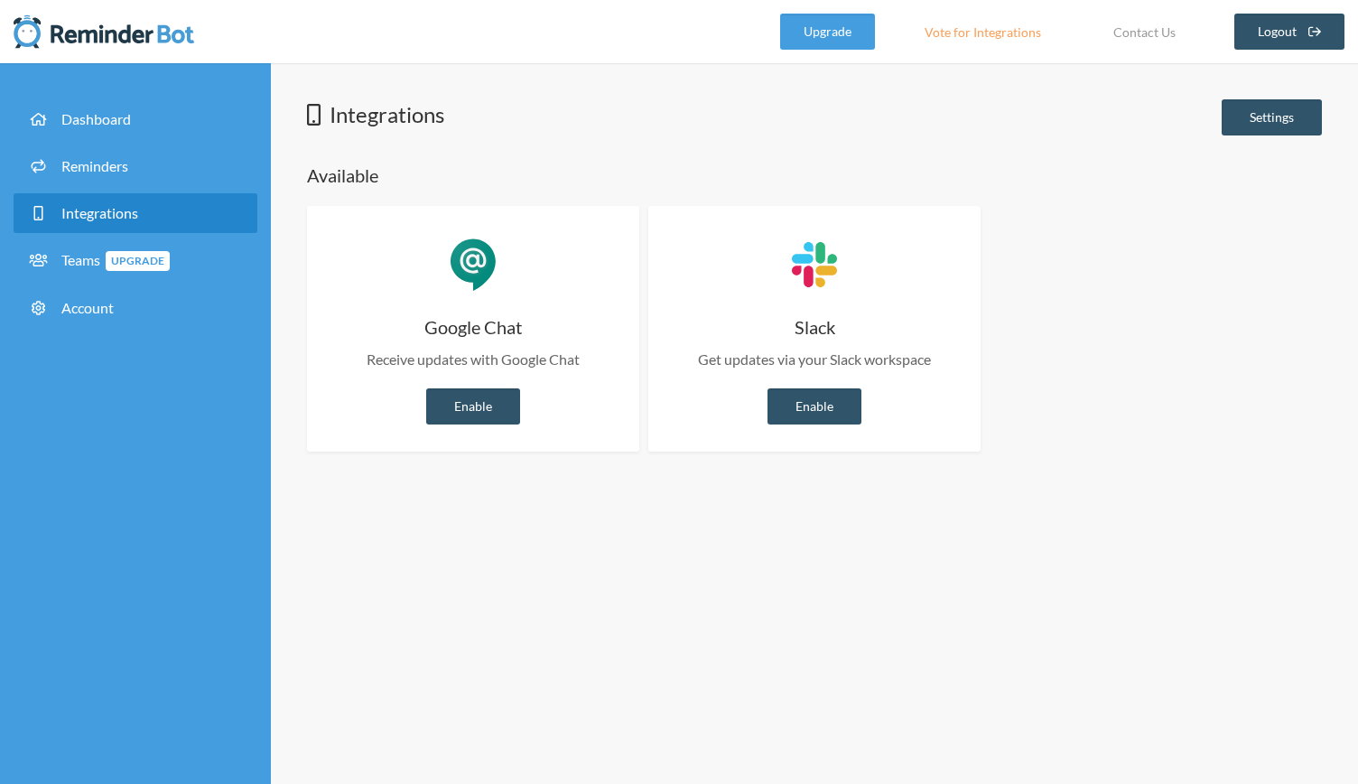
click at [530, 342] on div "Google Chat Receive updates with Google Chat Update Updates are required Enable…" at bounding box center [473, 329] width 332 height 246
click at [502, 401] on link "Enable" at bounding box center [473, 406] width 94 height 36
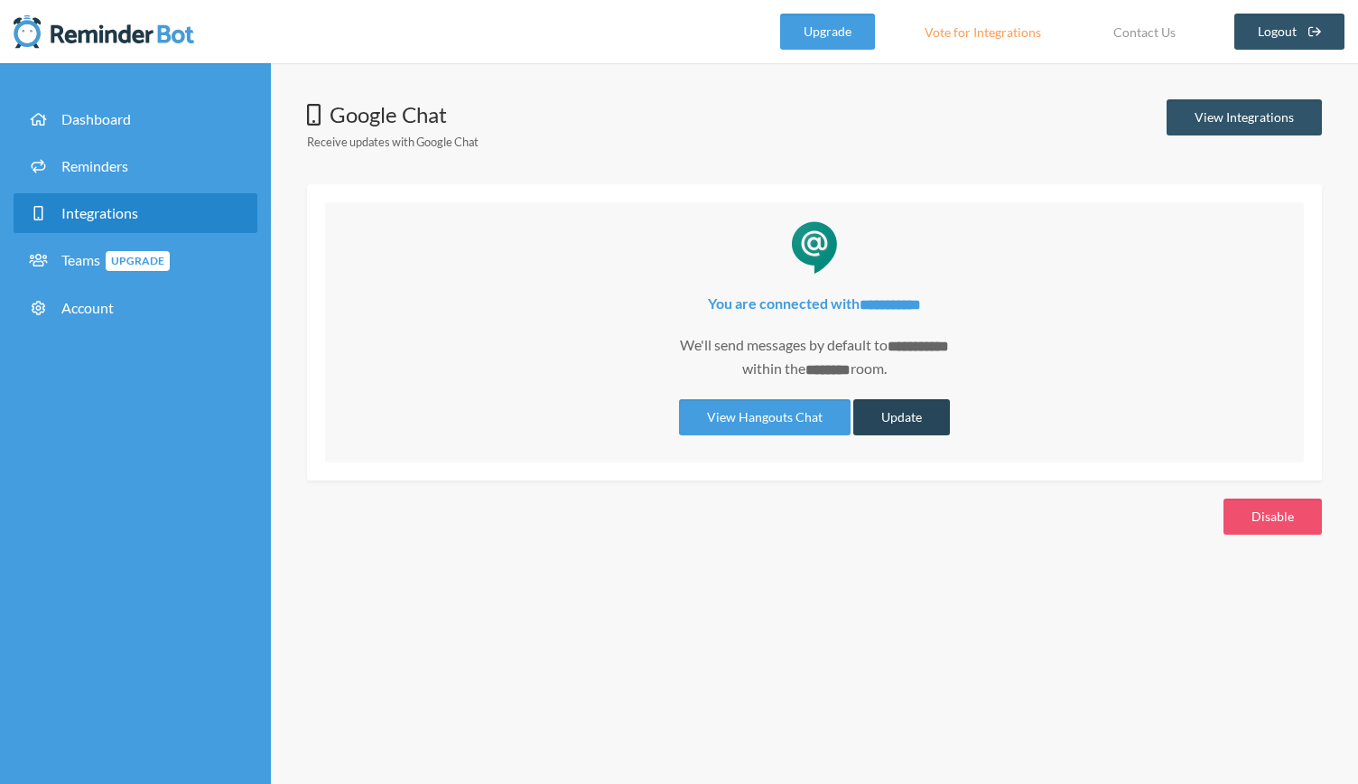
click at [894, 419] on button "Update" at bounding box center [901, 417] width 97 height 36
select select "**********"
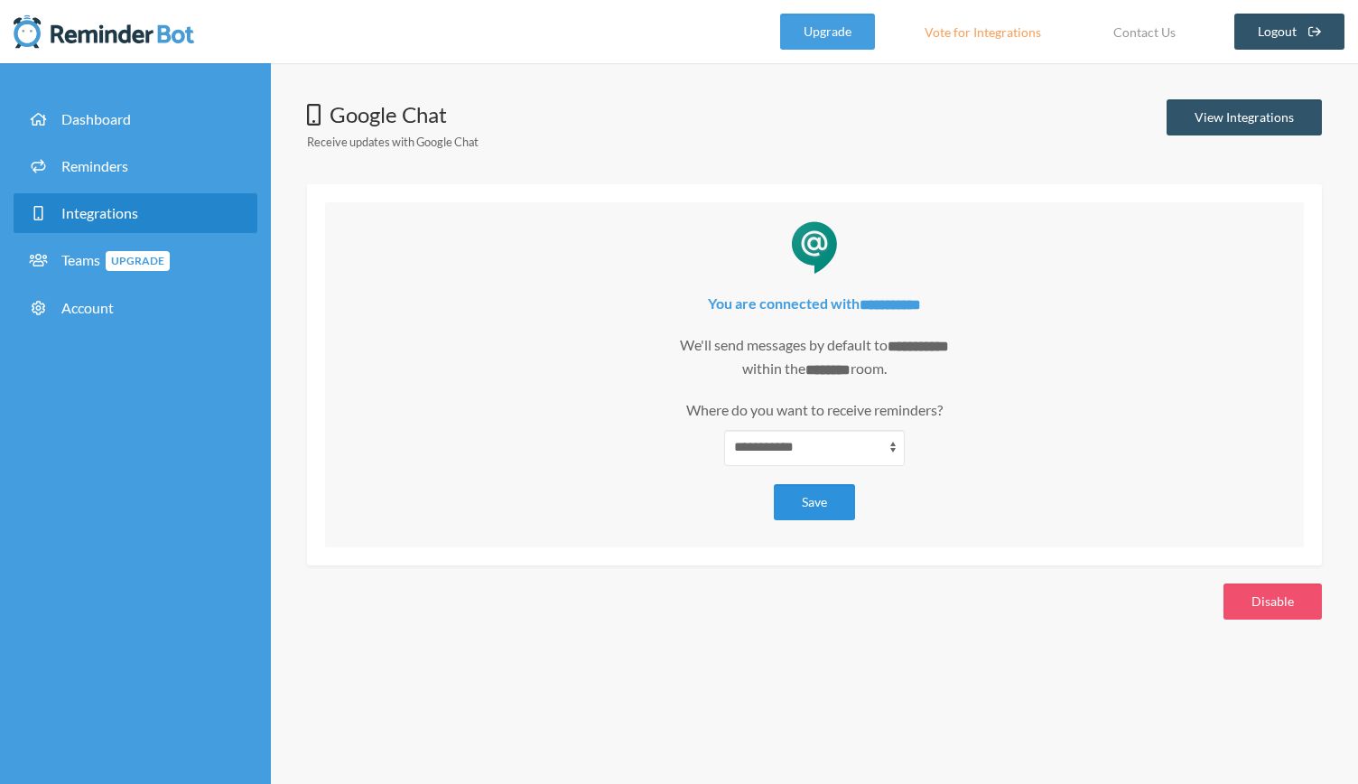
click at [812, 492] on button "Save" at bounding box center [814, 502] width 81 height 36
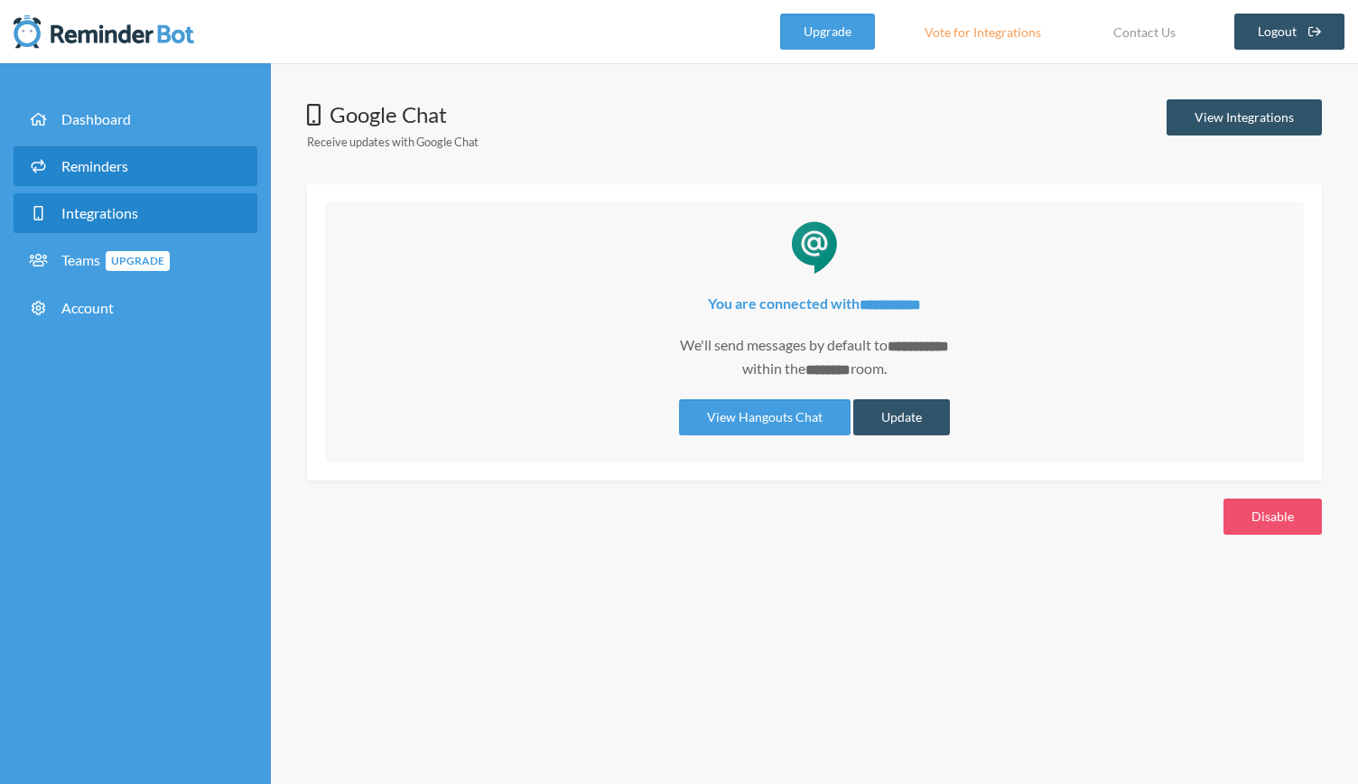
click at [128, 178] on link "Reminders" at bounding box center [136, 166] width 244 height 40
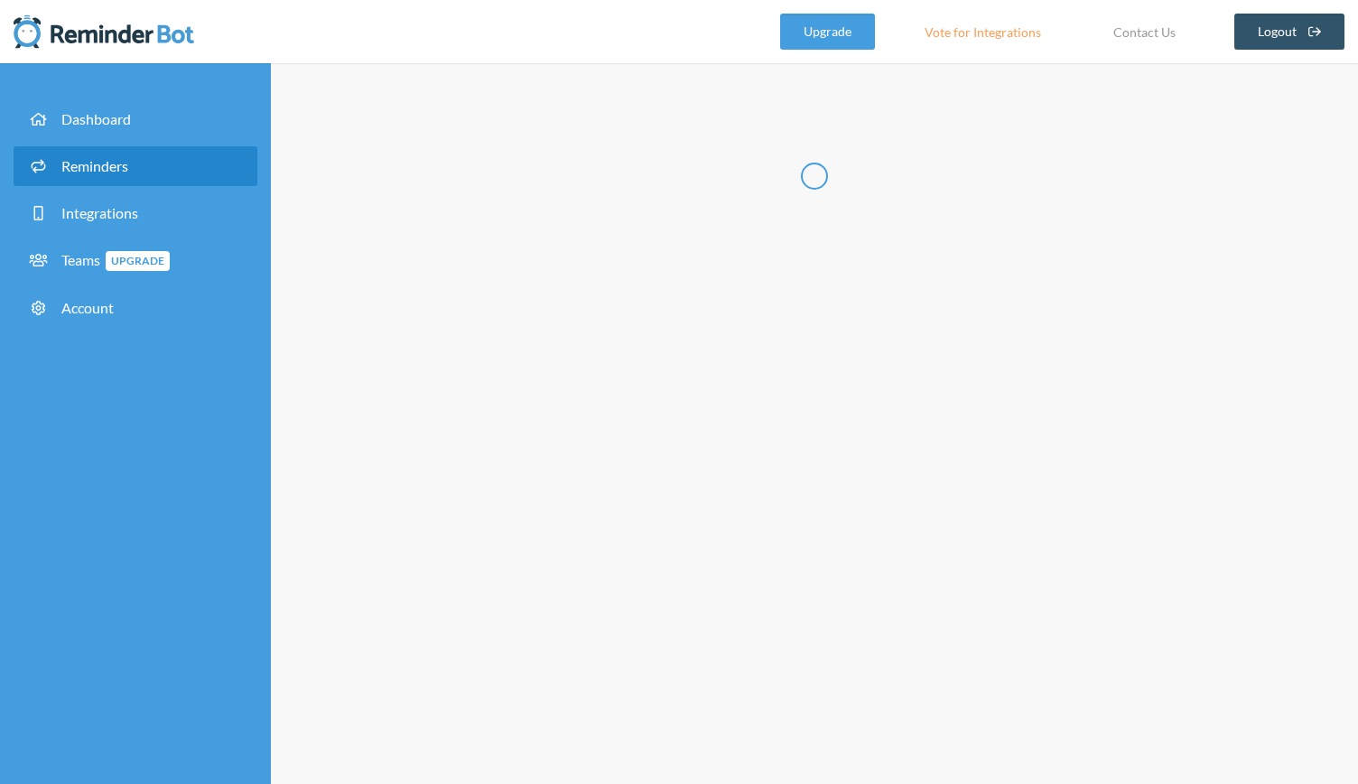
select select "10:30:00"
select select "11:30:00"
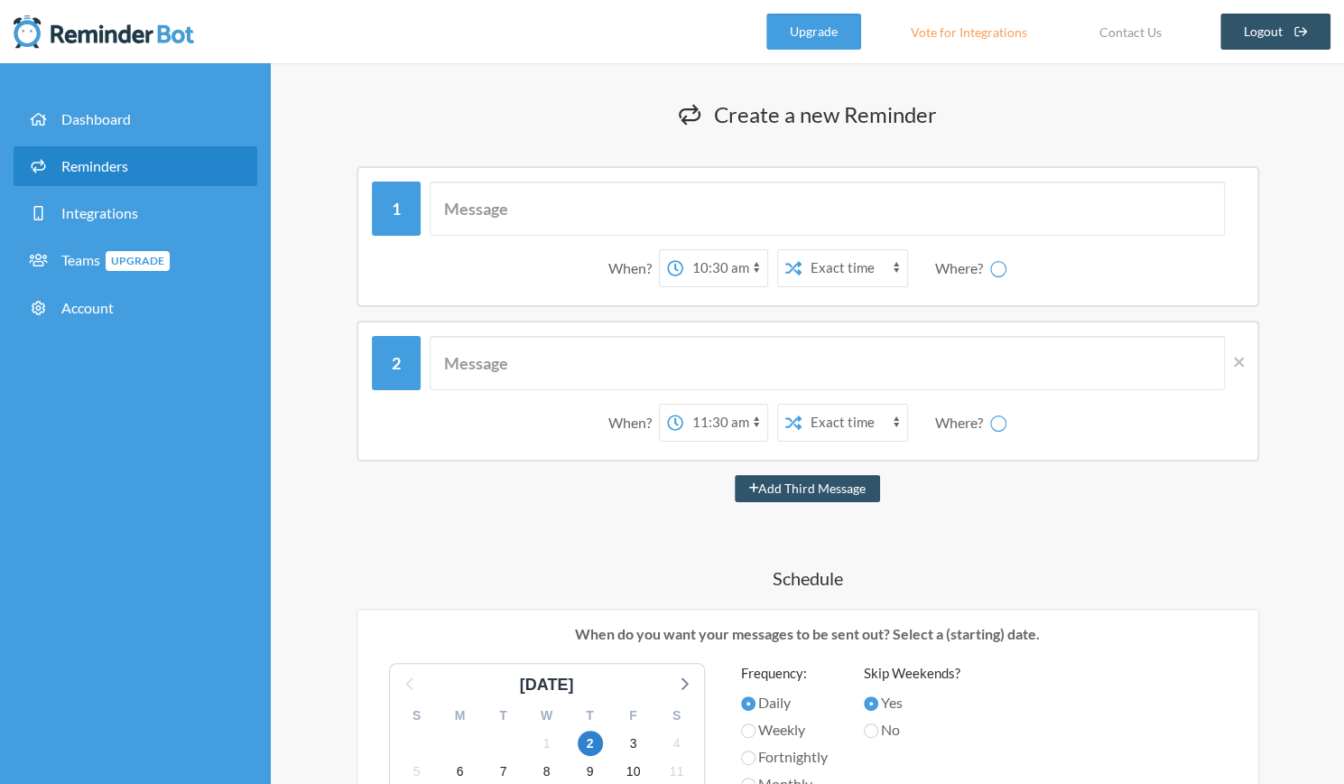
select select "spaces/AAQAc9r1XdM"
click at [592, 214] on input "text" at bounding box center [827, 208] width 795 height 54
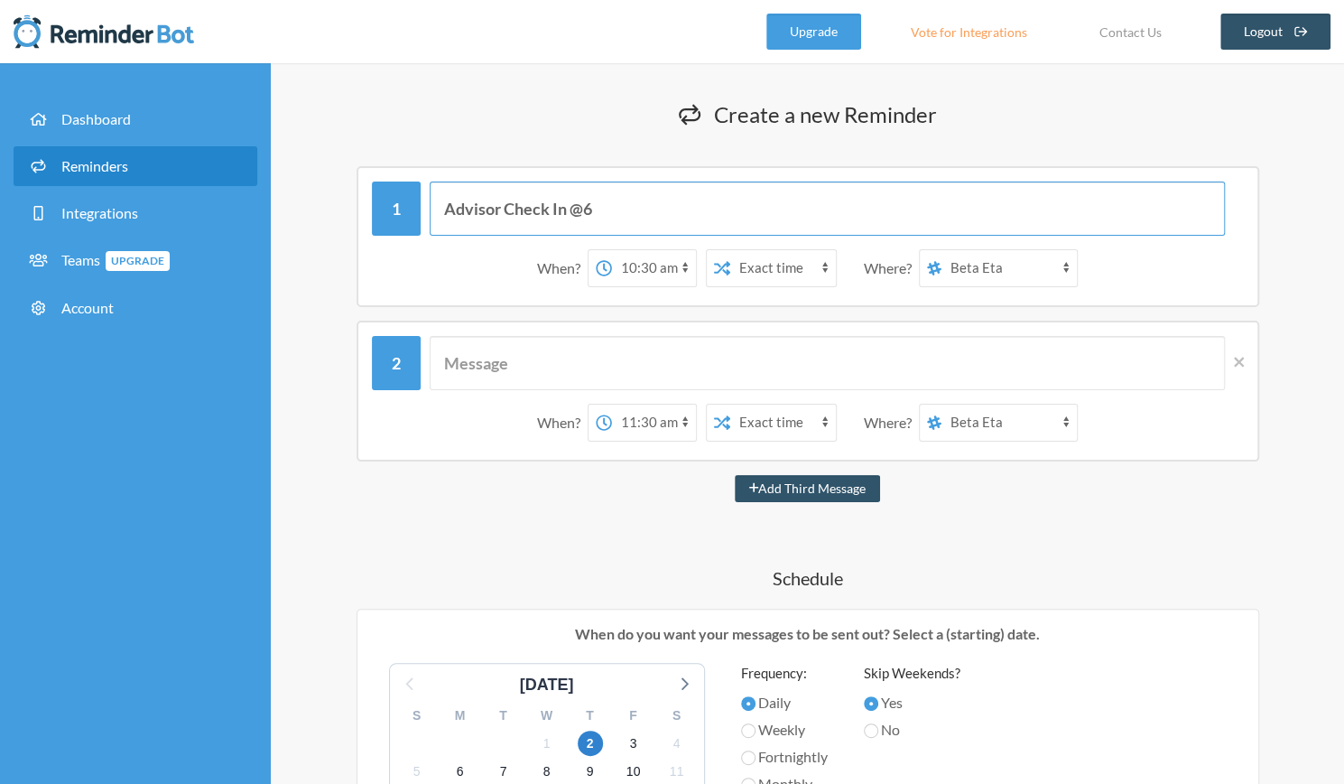
type input "Advisor Check In @6"
click at [663, 268] on select "12:00 am 12:15 am 12:30 am 12:45 am 1:00 am 1:15 am 1:30 am 1:45 am 2:00 am 2:1…" at bounding box center [654, 268] width 84 height 36
select select "05:00:00"
click at [612, 250] on select "12:00 am 12:15 am 12:30 am 12:45 am 1:00 am 1:15 am 1:30 am 1:45 am 2:00 am 2:1…" at bounding box center [654, 268] width 84 height 36
click at [1244, 367] on div "When? 12:00 am 12:15 am 12:30 am 12:45 am 1:00 am 1:15 am 1:30 am 1:45 am 2:00 …" at bounding box center [808, 390] width 903 height 141
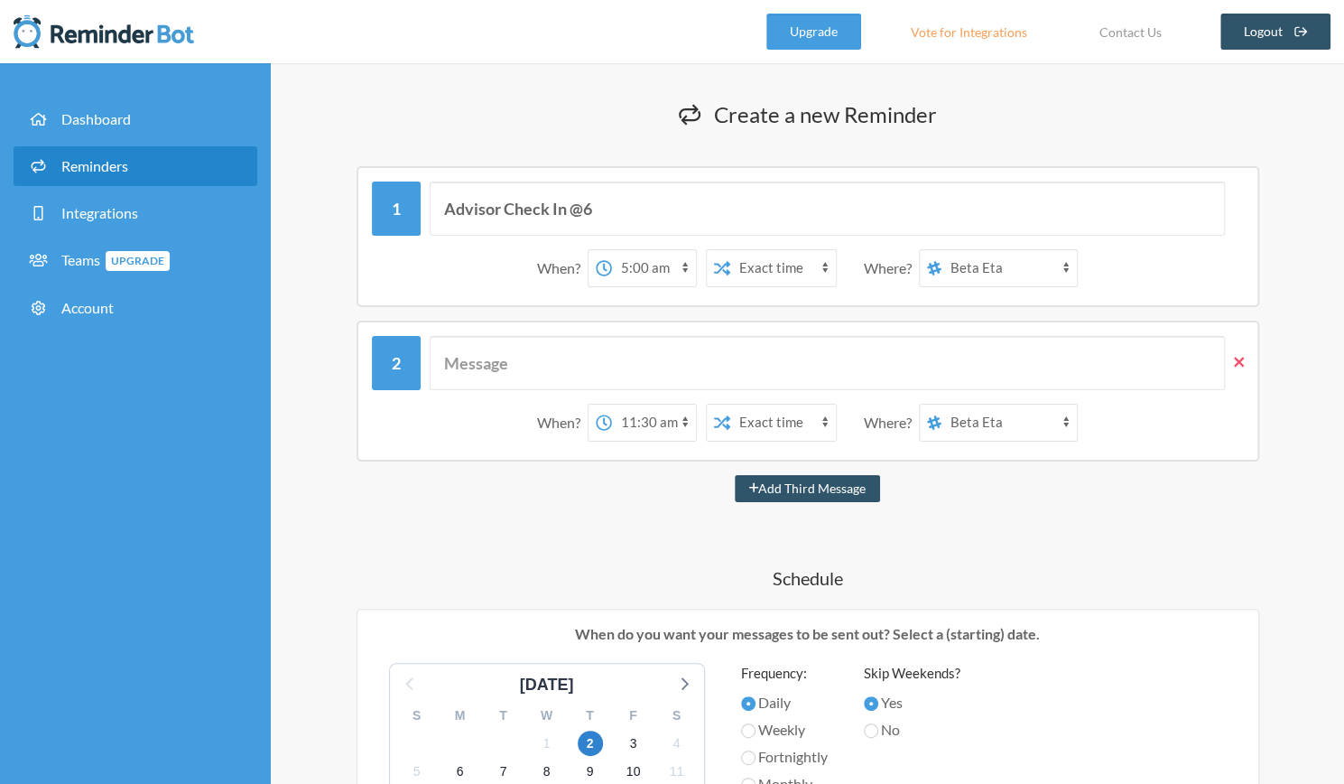
click at [1239, 360] on icon at bounding box center [1239, 362] width 10 height 10
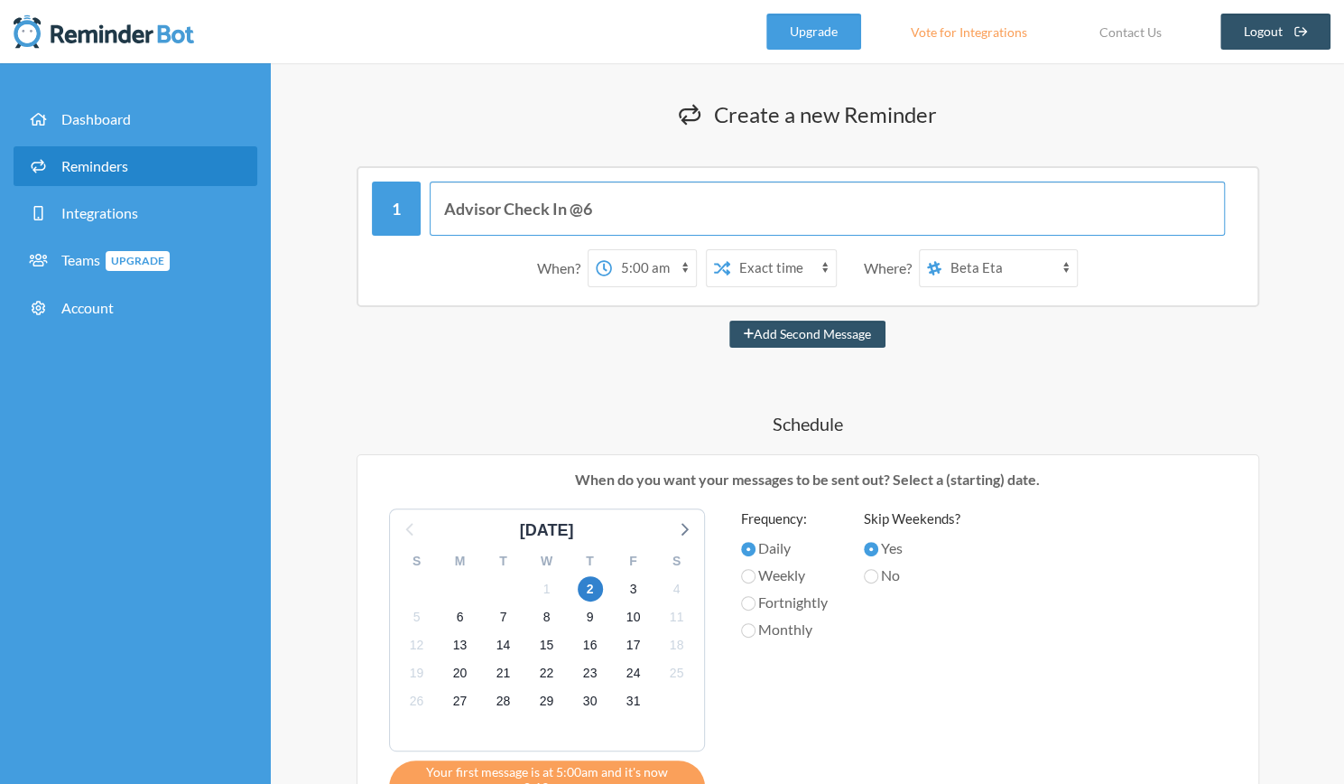
click at [583, 209] on input "Advisor Check In @6" at bounding box center [827, 208] width 795 height 54
click at [610, 210] on input "Advisor Check In @ 6" at bounding box center [827, 208] width 795 height 54
type input "Advisor Check In @ 6PM"
click at [457, 615] on span "6" at bounding box center [460, 616] width 25 height 25
click at [654, 261] on select "12:00 am 12:15 am 12:30 am 12:45 am 1:00 am 1:15 am 1:30 am 1:45 am 2:00 am 2:1…" at bounding box center [654, 268] width 84 height 36
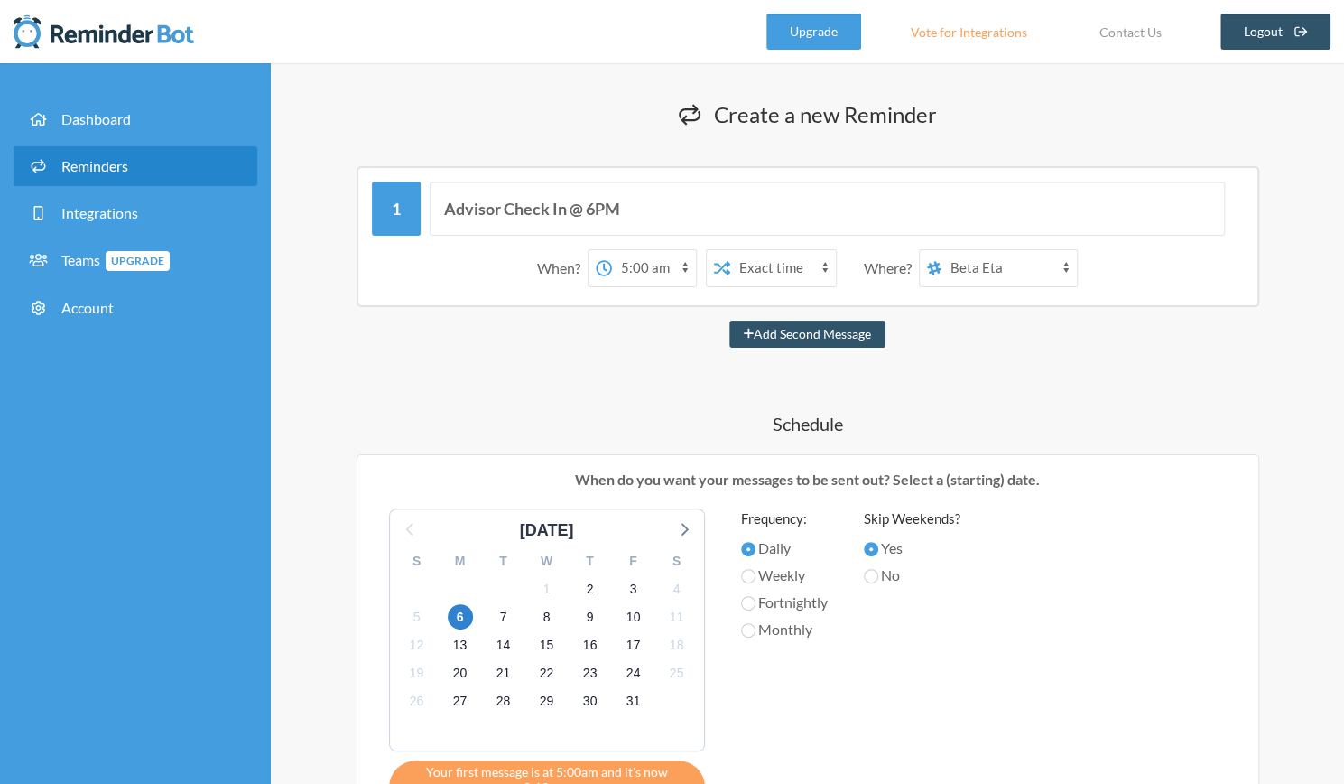
select select "17:00:00"
click at [612, 250] on select "12:00 am 12:15 am 12:30 am 12:45 am 1:00 am 1:15 am 1:30 am 1:45 am 2:00 am 2:1…" at bounding box center [654, 268] width 84 height 36
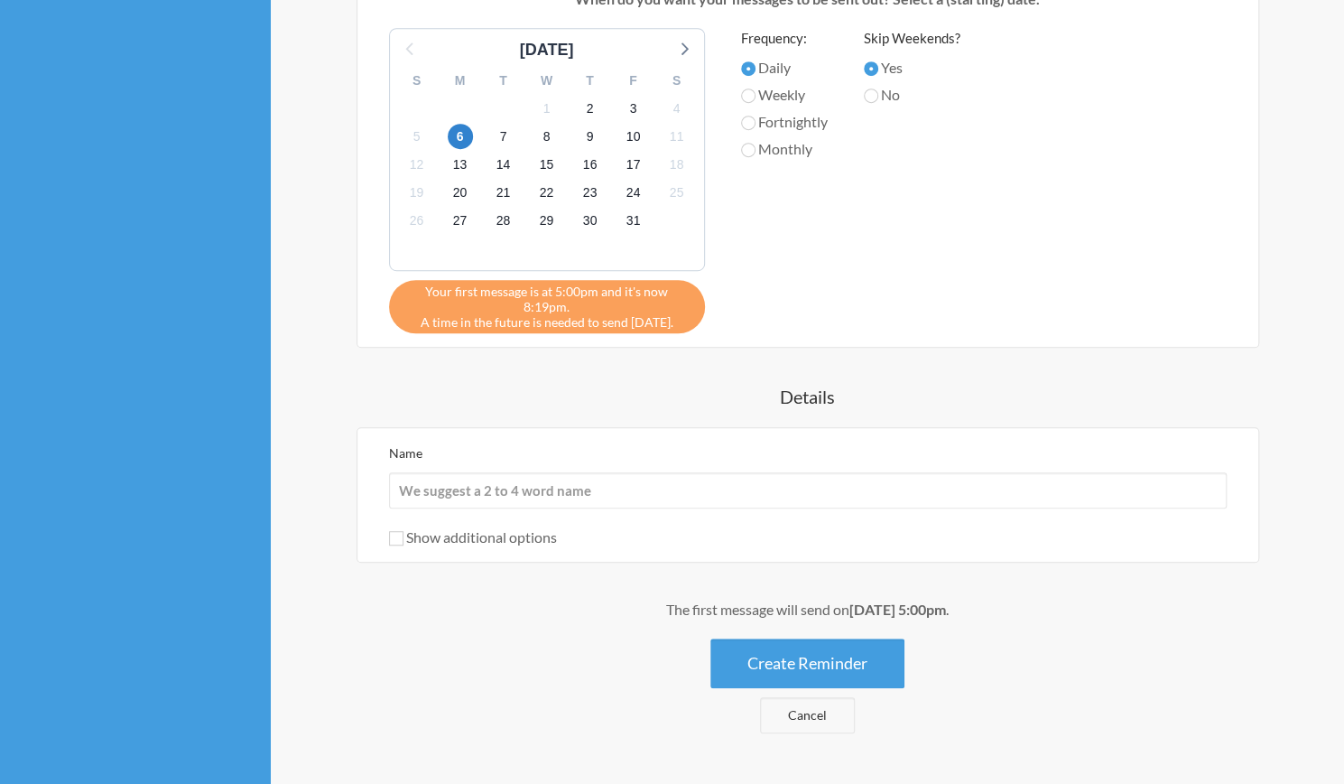
scroll to position [483, 0]
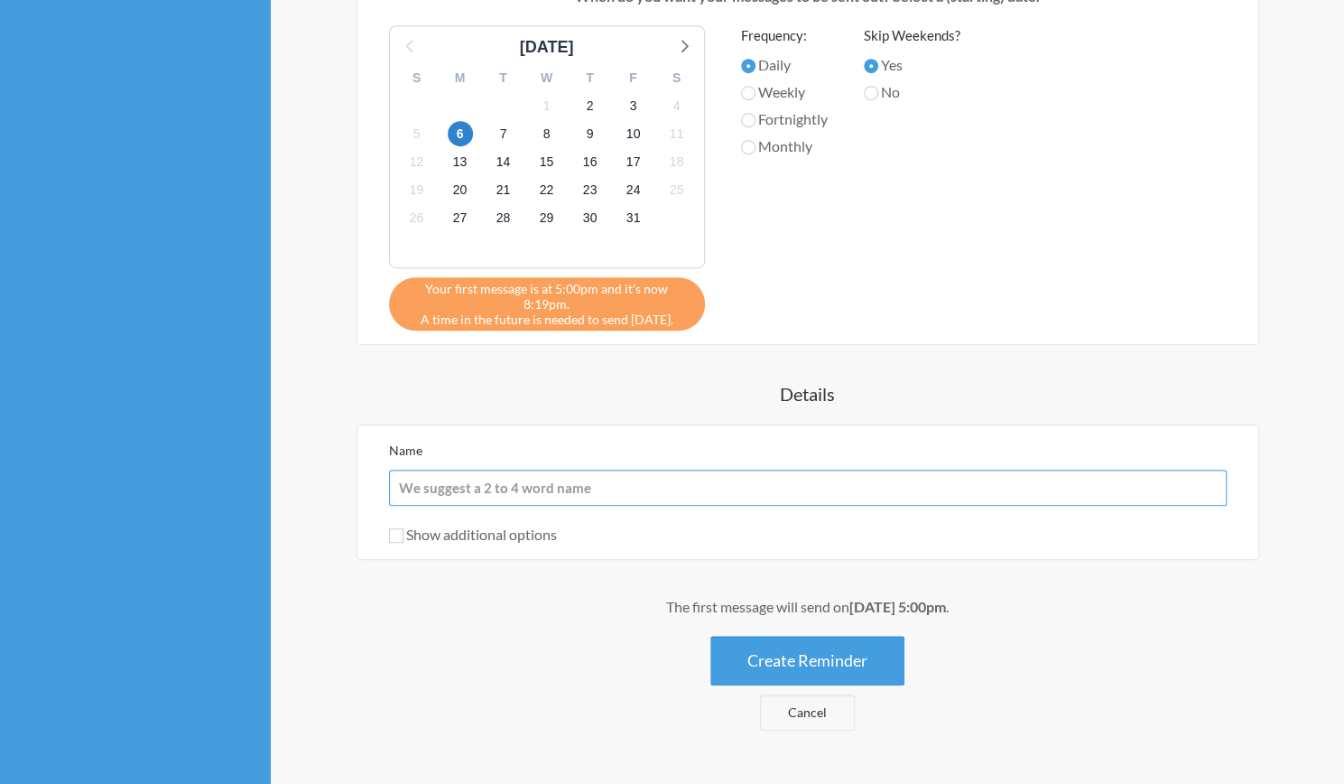
click at [655, 474] on input "Name" at bounding box center [808, 487] width 838 height 36
type input "Advisor Check In"
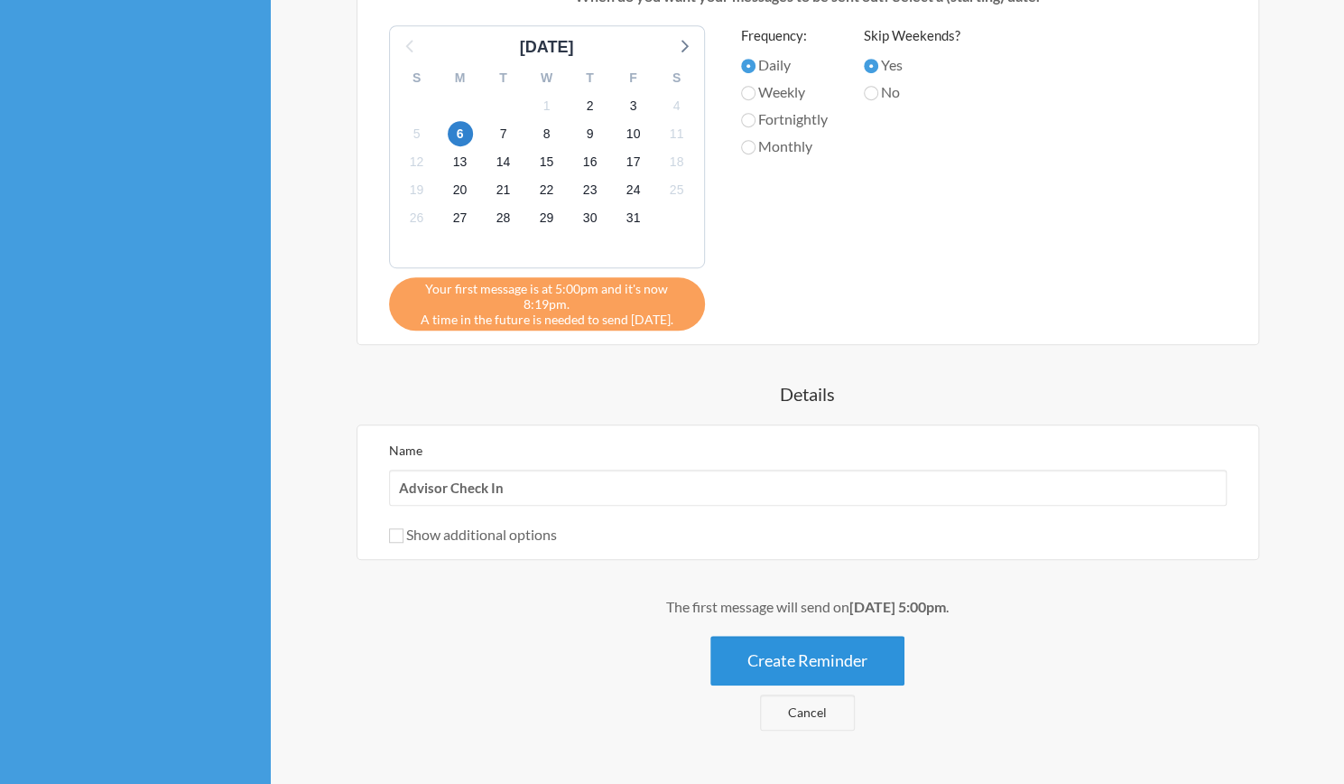
click at [848, 650] on button "Create Reminder" at bounding box center [807, 661] width 194 height 50
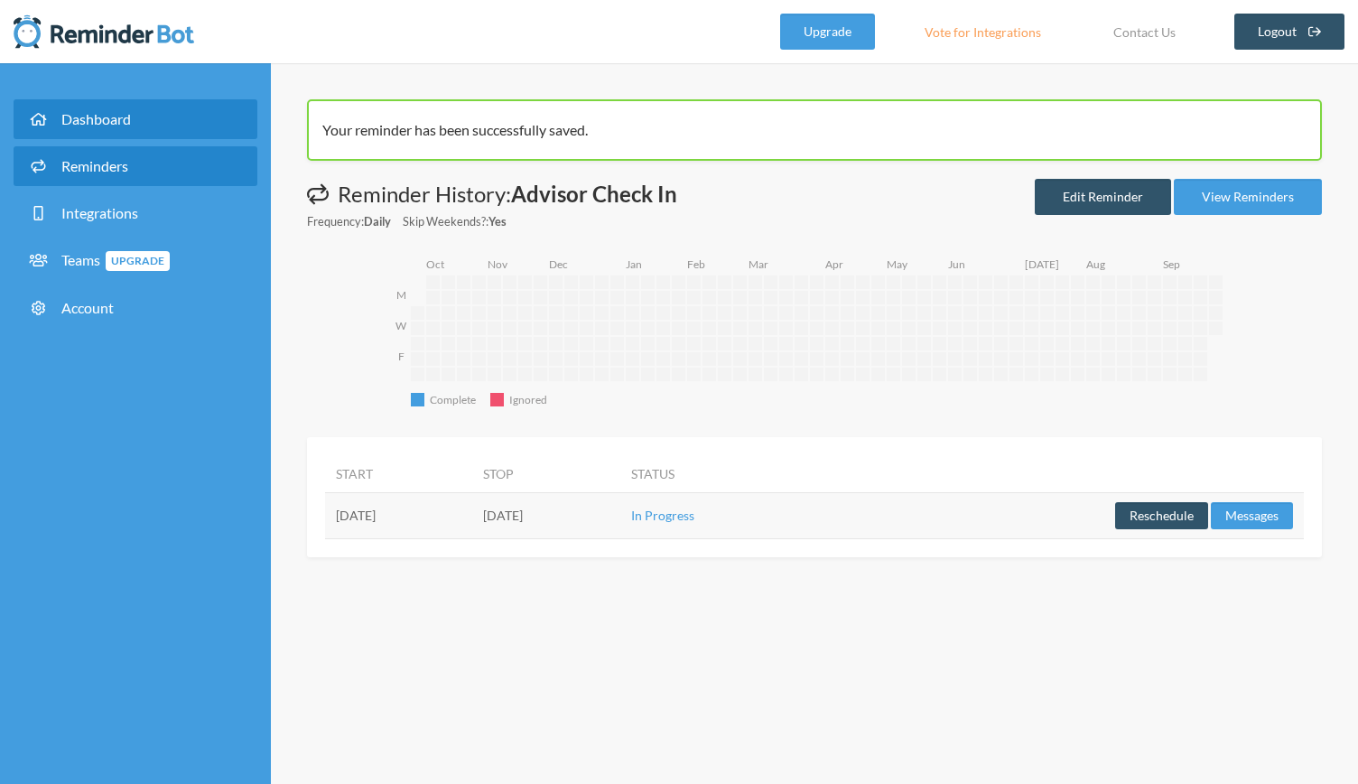
click at [179, 118] on link "Dashboard" at bounding box center [136, 119] width 244 height 40
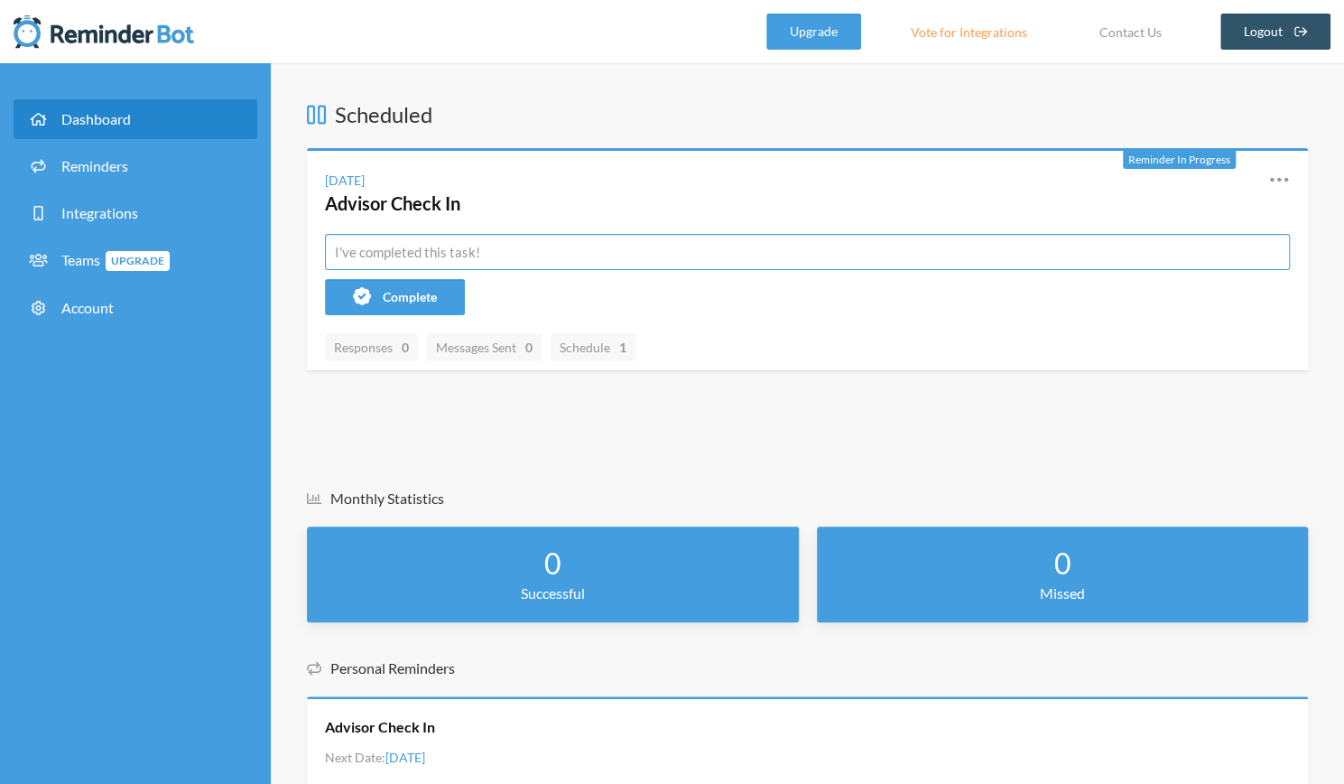
click at [428, 263] on input "text" at bounding box center [807, 252] width 965 height 36
click at [134, 153] on link "Reminders" at bounding box center [136, 166] width 244 height 40
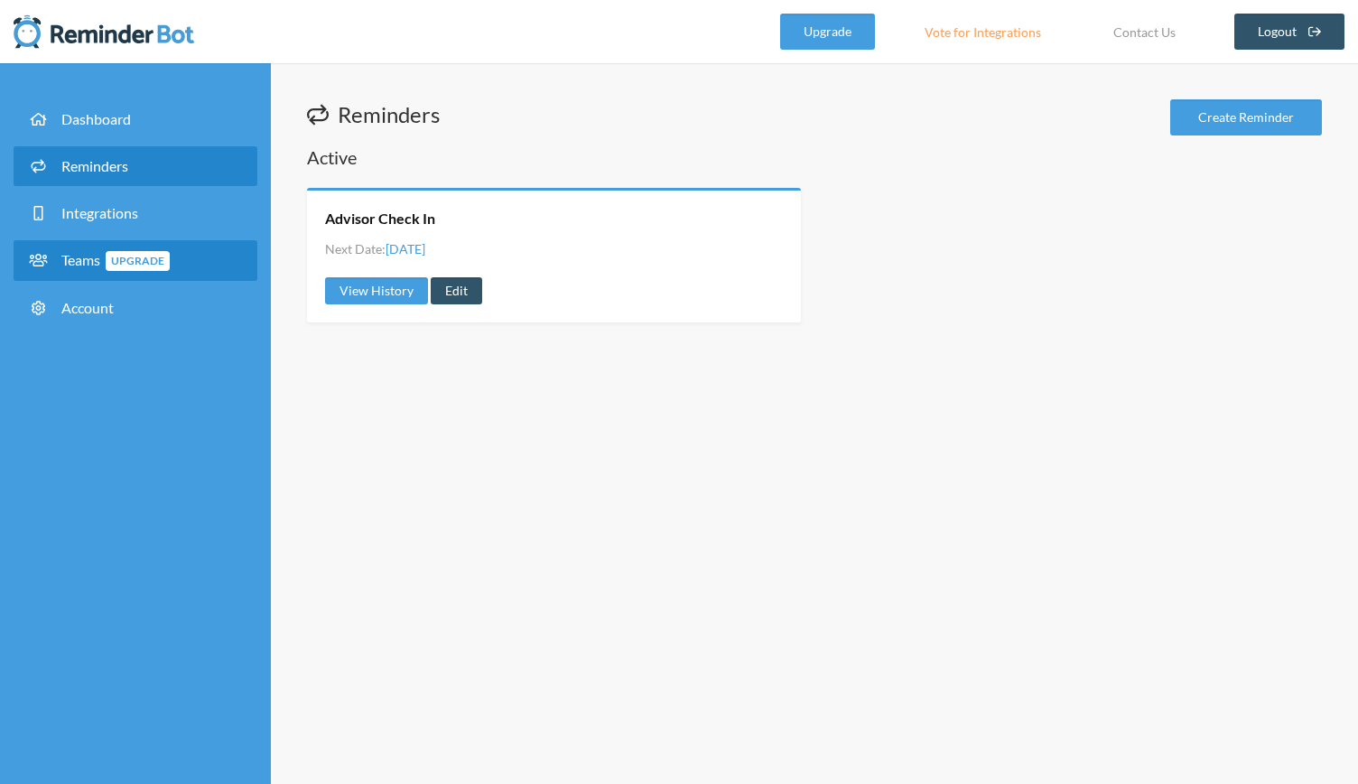
click at [191, 261] on link "Teams Upgrade" at bounding box center [136, 260] width 244 height 41
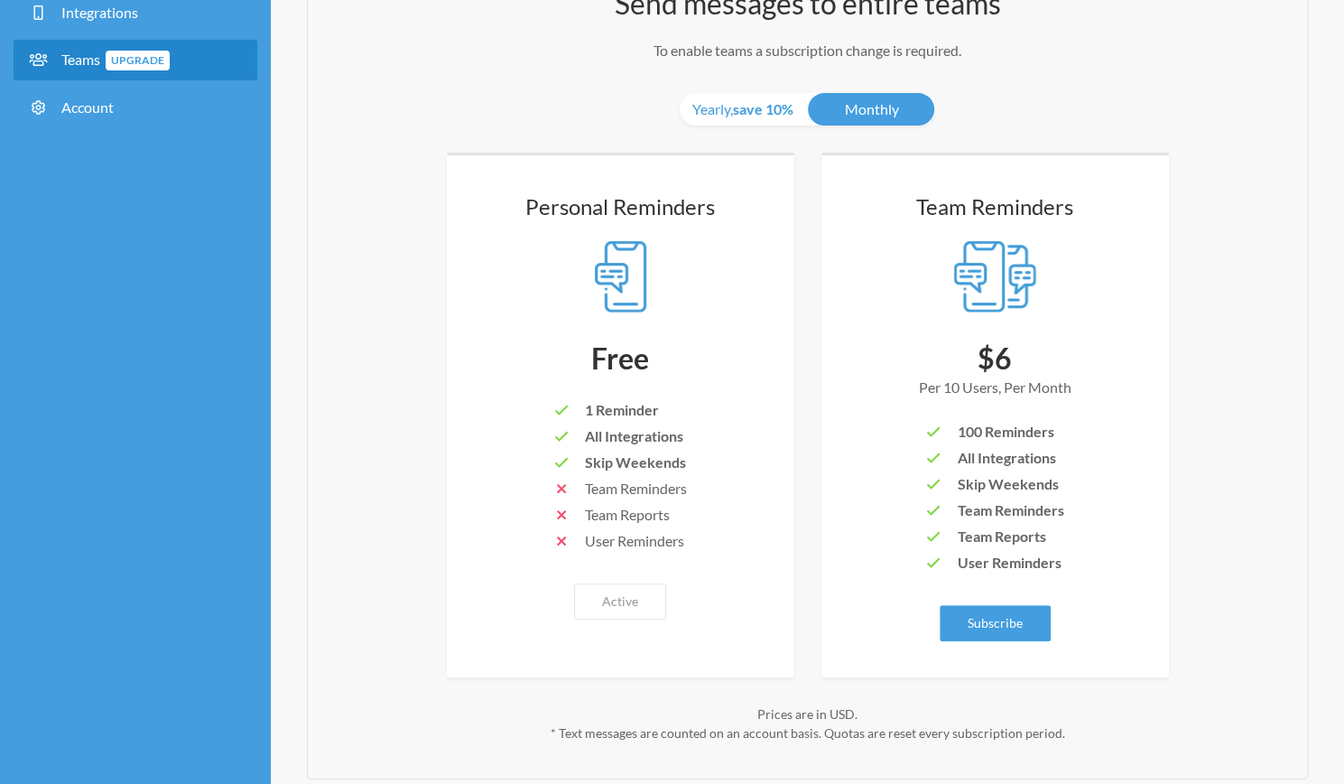
scroll to position [231, 0]
